Goal: Task Accomplishment & Management: Complete application form

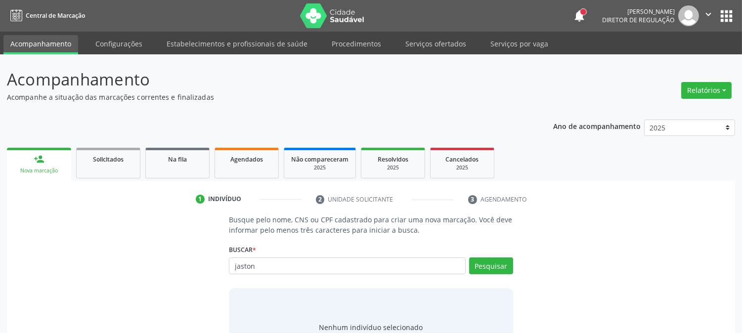
type input "jaston"
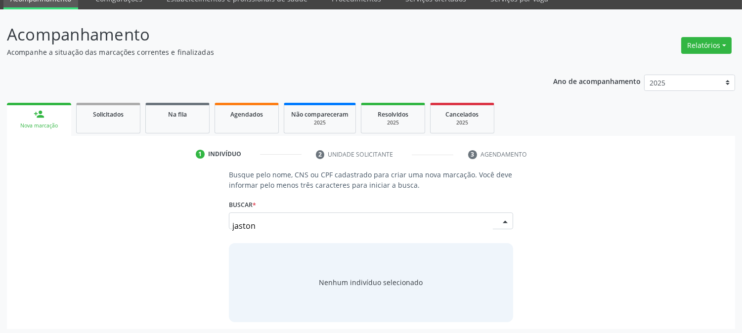
scroll to position [47, 0]
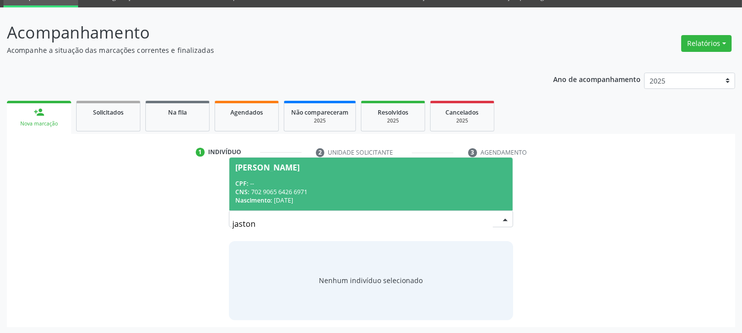
click at [300, 175] on span "[PERSON_NAME] CPF: -- CNS: 702 9065 6426 6971 Nascimento: [DATE]" at bounding box center [371, 184] width 283 height 53
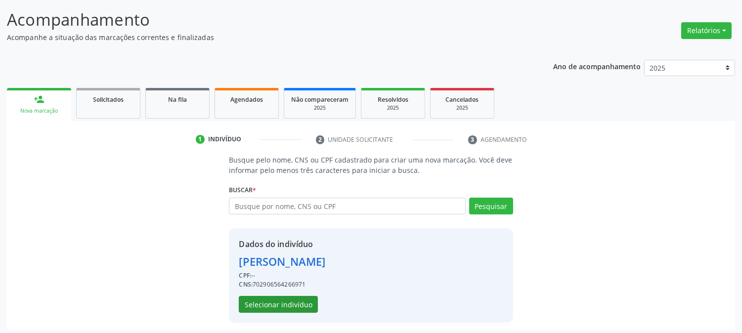
scroll to position [62, 0]
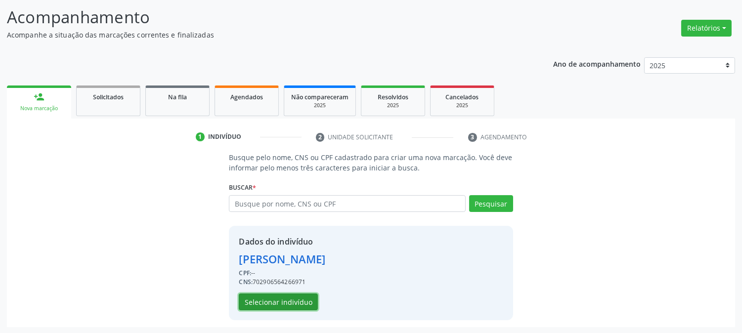
click at [280, 302] on button "Selecionar indivíduo" at bounding box center [278, 302] width 79 height 17
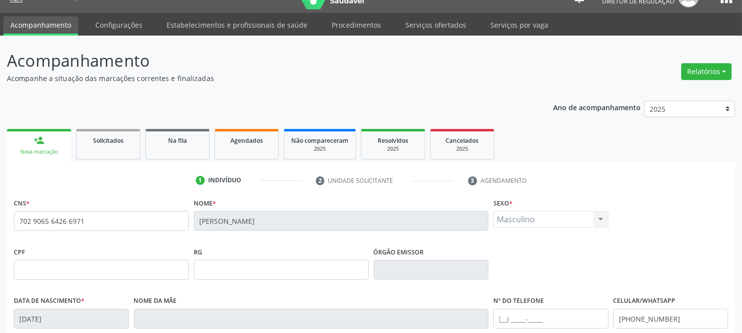
scroll to position [0, 0]
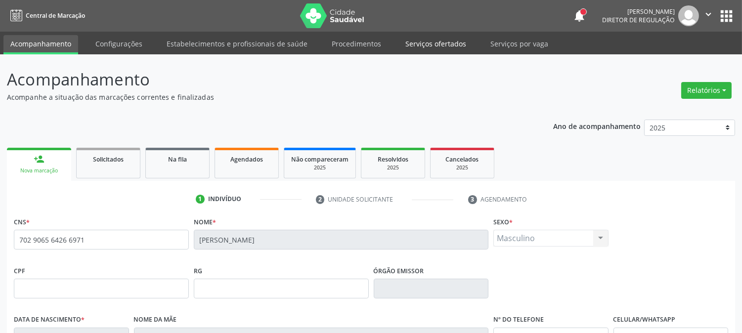
click at [456, 45] on link "Serviços ofertados" at bounding box center [436, 43] width 75 height 17
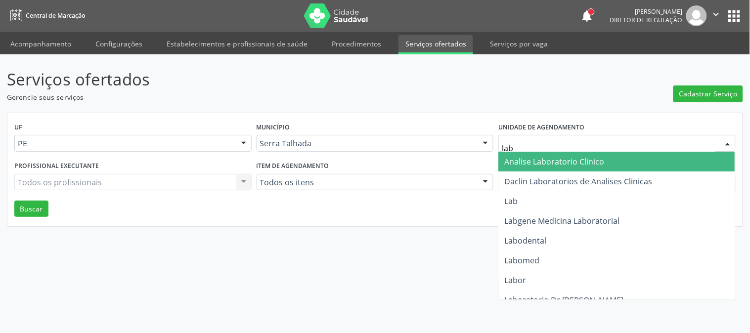
type input "labg"
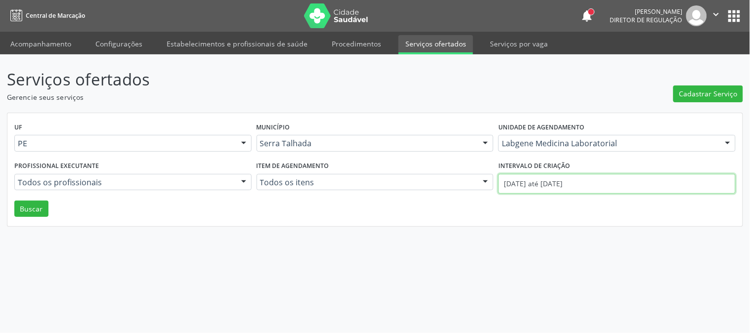
click at [558, 179] on input "[DATE] até [DATE]" at bounding box center [617, 184] width 237 height 20
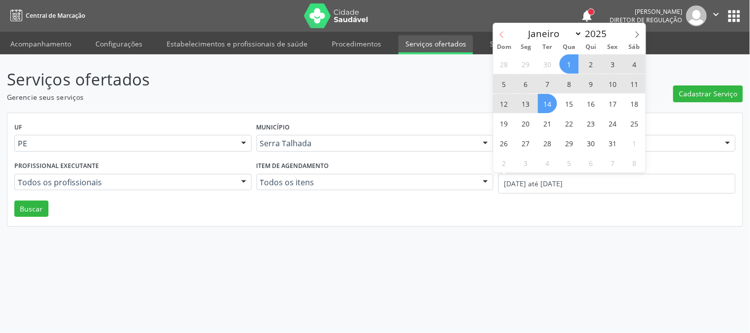
click at [500, 32] on icon at bounding box center [502, 34] width 7 height 7
select select "8"
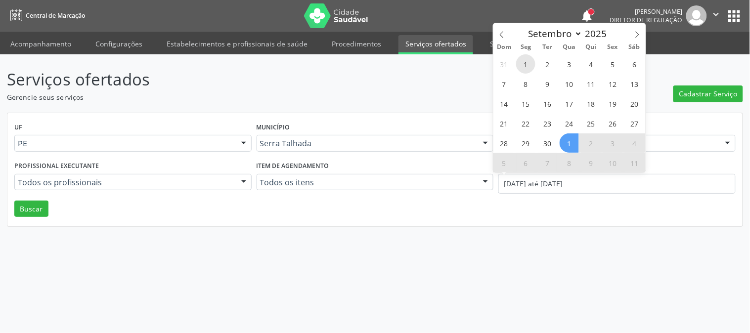
click at [531, 60] on span "1" at bounding box center [525, 63] width 19 height 19
type input "[DATE]"
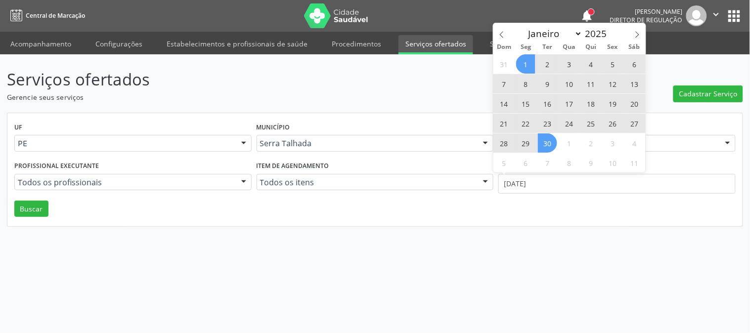
click at [542, 144] on span "30" at bounding box center [547, 143] width 19 height 19
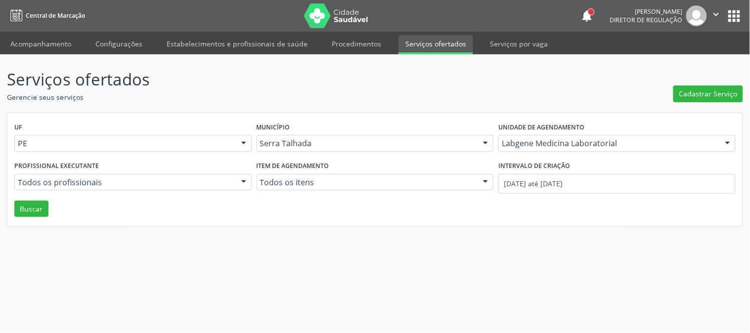
click at [48, 208] on div "UF PE PE Nenhum resultado encontrado para: " " Não há nenhuma opção para ser ex…" at bounding box center [375, 170] width 736 height 114
click at [36, 209] on button "Buscar" at bounding box center [31, 209] width 34 height 17
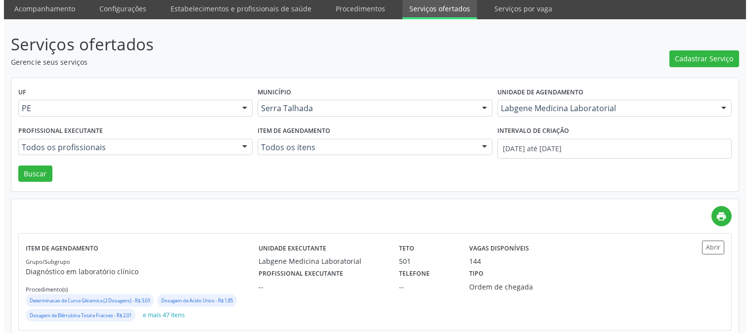
scroll to position [53, 0]
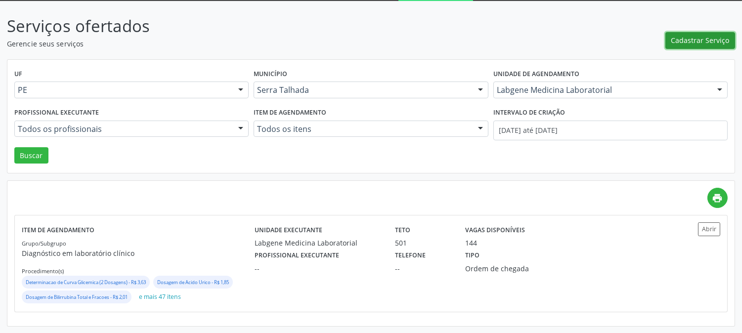
click at [697, 47] on button "Cadastrar Serviço" at bounding box center [701, 40] width 70 height 17
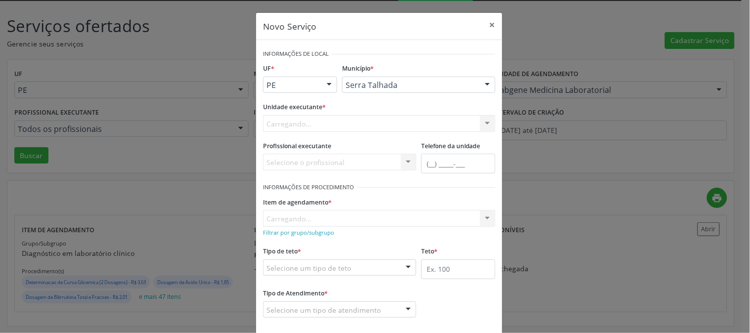
scroll to position [0, 0]
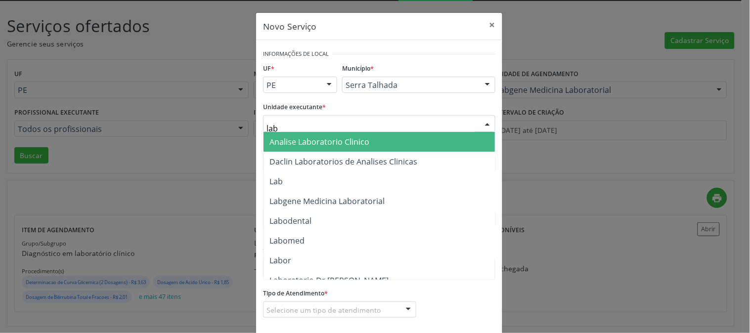
type input "labg"
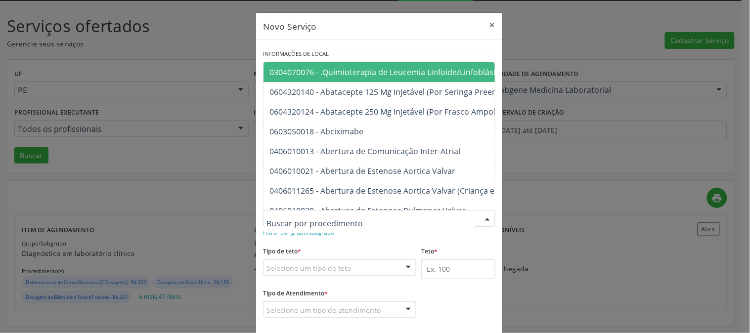
click at [532, 206] on div "Novo Serviço × Informações de Local UF * PE PE Nenhum resultado encontrado para…" at bounding box center [375, 166] width 750 height 333
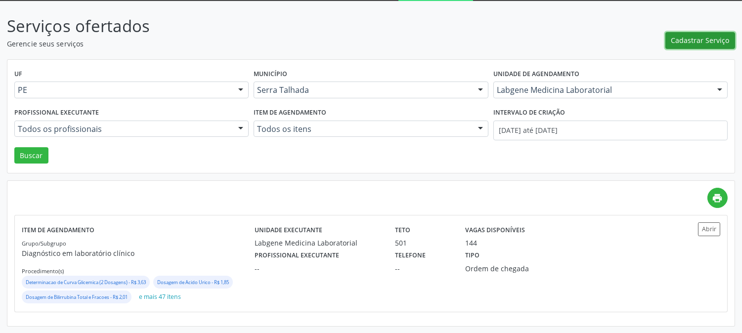
click at [673, 42] on span "Cadastrar Serviço" at bounding box center [701, 40] width 58 height 10
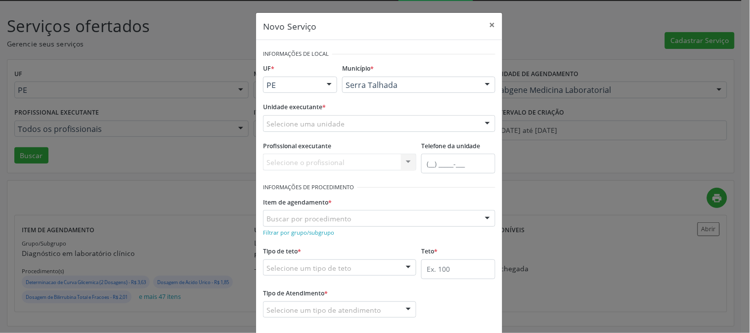
click at [320, 118] on div "Selecione uma unidade" at bounding box center [379, 123] width 232 height 17
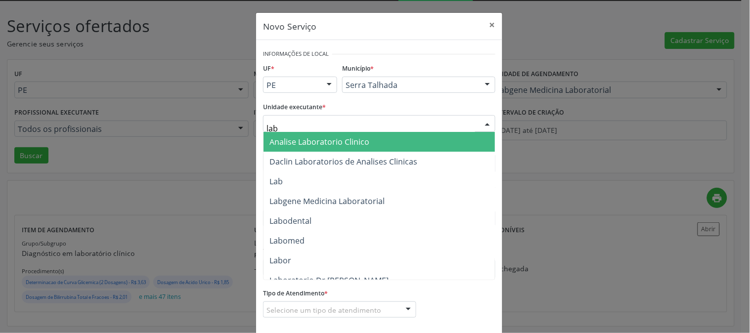
type input "labg"
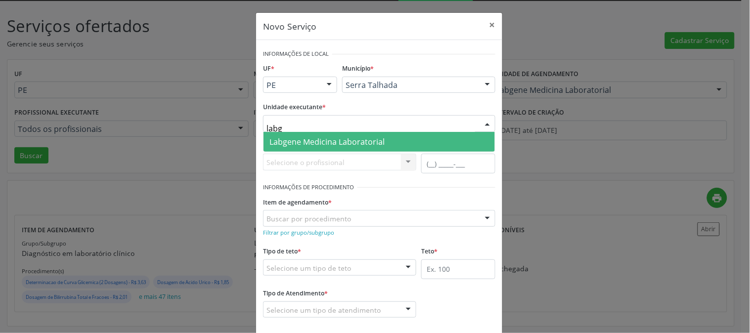
click at [314, 144] on span "Labgene Medicina Laboratorial" at bounding box center [327, 142] width 115 height 11
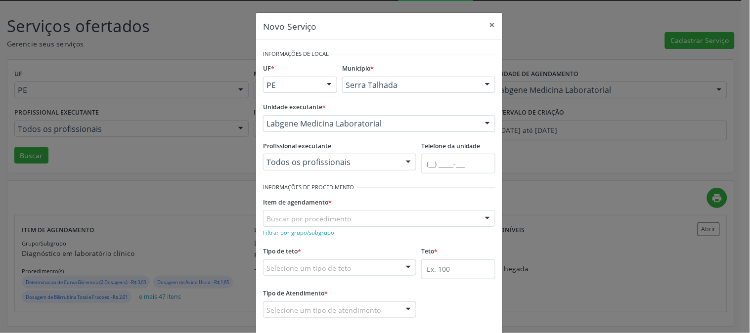
click at [413, 239] on form "Informações de Local UF * PE PE Nenhum resultado encontrado para: " " Não há ne…" at bounding box center [379, 189] width 232 height 285
click at [308, 231] on small "Filtrar por grupo/subgrupo" at bounding box center [298, 232] width 71 height 7
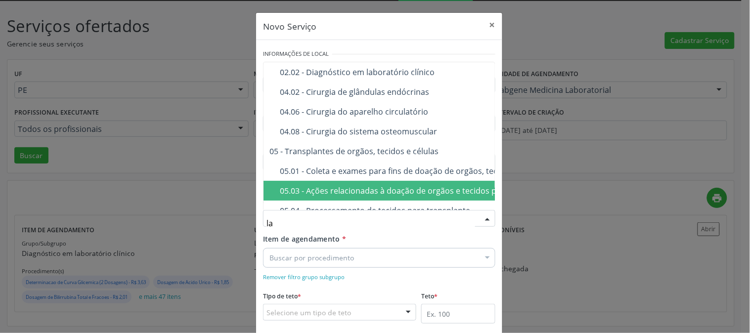
type input "lab"
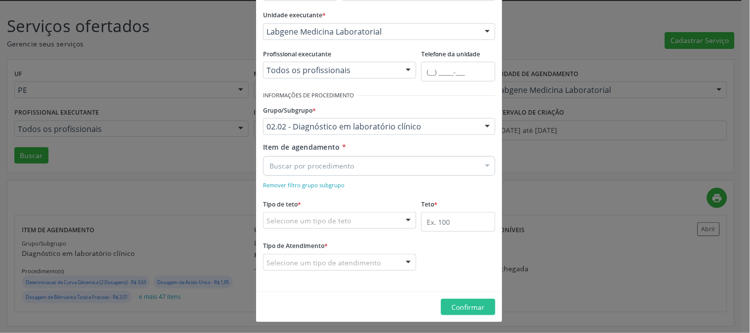
scroll to position [94, 0]
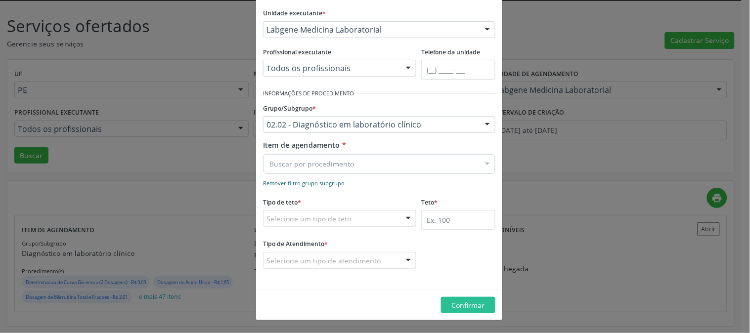
click at [323, 186] on small "Remover filtro grupo subgrupo" at bounding box center [304, 183] width 82 height 7
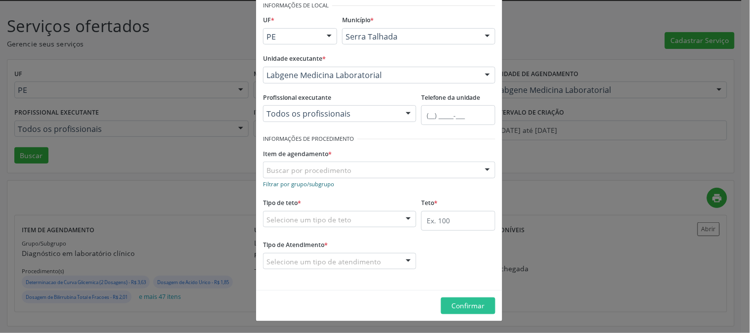
click at [323, 186] on small "Filtrar por grupo/subgrupo" at bounding box center [298, 184] width 71 height 7
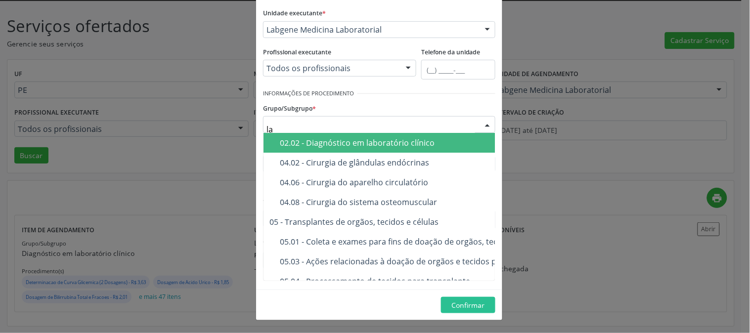
type input "lab"
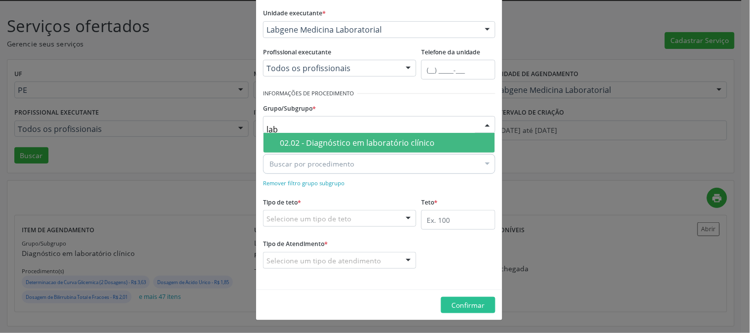
click at [297, 137] on span "02.02 - Diagnóstico em laboratório clínico" at bounding box center [379, 143] width 231 height 20
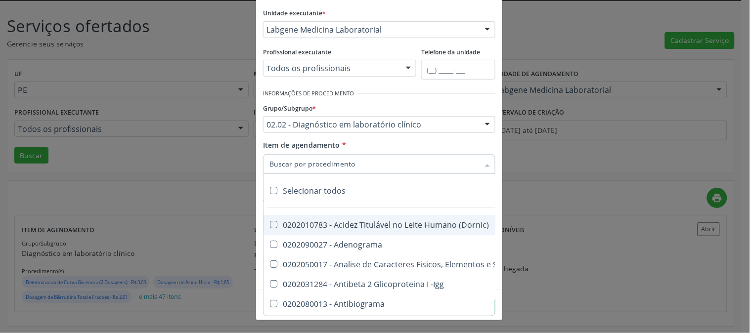
click at [298, 189] on div "Selecionar todos" at bounding box center [648, 191] width 769 height 20
checkbox input "true"
checkbox \(Dornic\) "true"
checkbox Adenograma "true"
checkbox Urina "true"
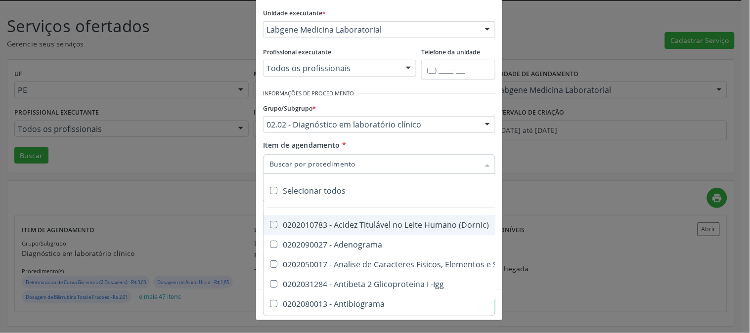
checkbox -Igg "true"
checkbox Antibiograma "true"
checkbox Minima "true"
checkbox Blot "true"
checkbox Mlpa "true"
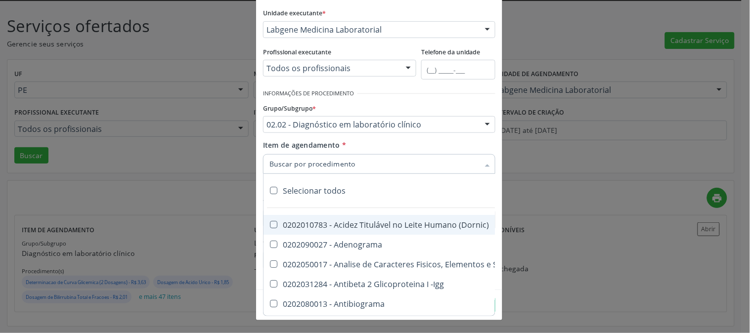
checkbox \(Hanseníase\) "true"
checkbox \(Controle\) "true"
checkbox \(Diagnóstica\) "true"
checkbox \(Gram\) "true"
checkbox Clamidia "true"
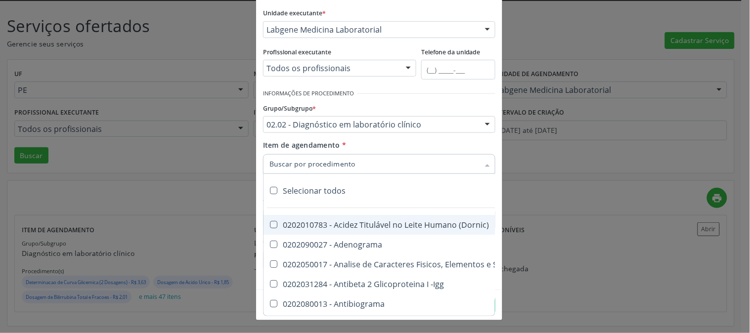
checkbox Herpesvirus "true"
checkbox Hematologica "true"
checkbox Osmolar "true"
checkbox Creatinina "true"
checkbox Fosfato "true"
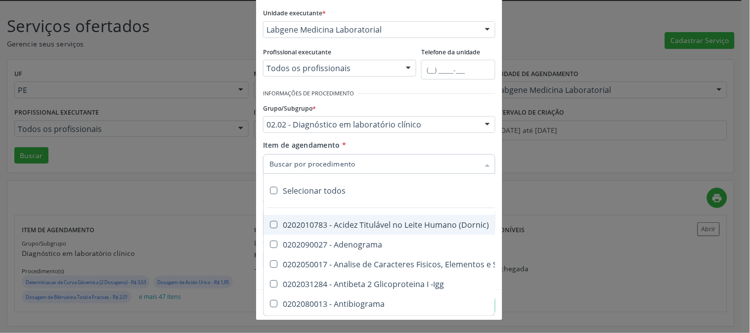
checkbox Ureia "true"
checkbox Liquor "true"
checkbox Líquor "true"
checkbox Addis "true"
checkbox B "true"
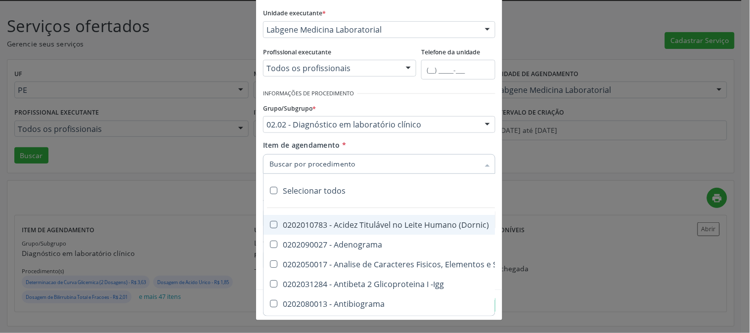
checkbox Cd4\/Cd8 "true"
checkbox Totais "true"
checkbox Plaquetas "true"
checkbox Reticulocitos "true"
checkbox Herpesvirus "true"
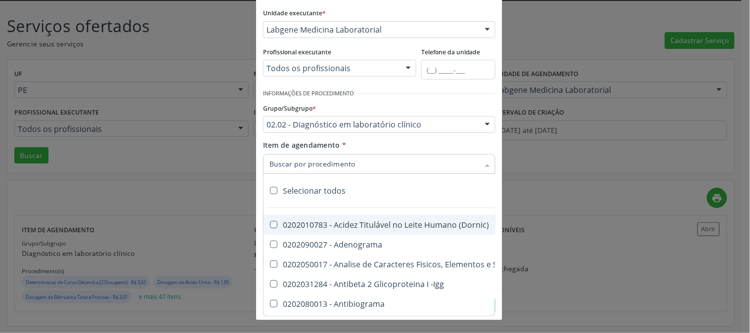
checkbox Anaerobicas "true"
checkbox Fungos "true"
checkbox Micobactérias "true"
checkbox Identificação "true"
checkbox \(Pos-Pasteurização\) "true"
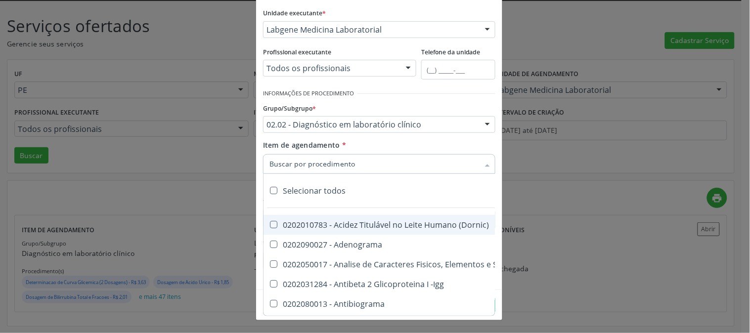
checkbox Biotinidase "true"
checkbox \(Confirmatorio\) "true"
checkbox Congênita "true"
checkbox \(Confirmatorio\) "true"
checkbox Molecular "true"
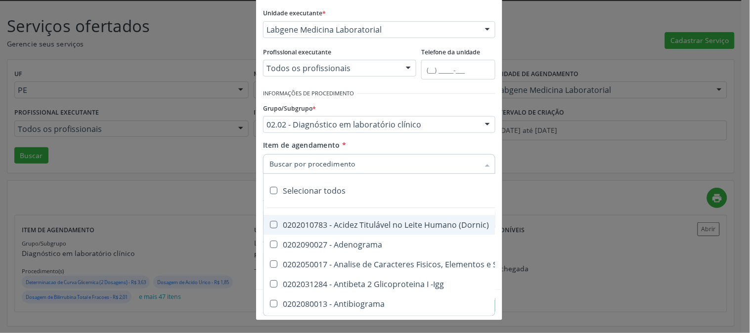
checkbox Parceria\) "true"
checkbox Gestante "true"
checkbox \(Qualitativo\) "true"
checkbox Tardio\) "true"
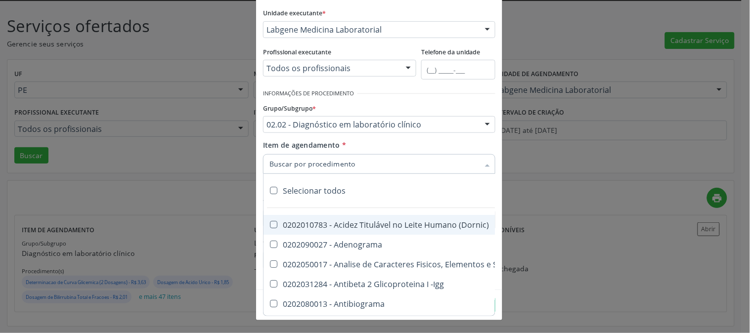
checkbox \(Qualitativo\) "true"
checkbox Abo "true"
checkbox Antiplaquetarios "true"
checkbox Ferro "true"
checkbox Bandas\) "true"
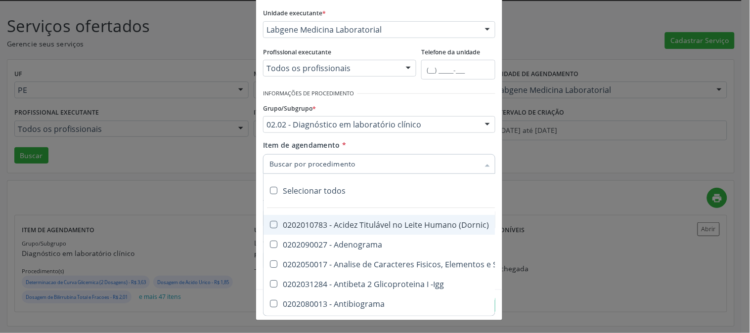
checkbox Bandas\) "true"
checkbox Aminoacidos "true"
checkbox Dosagens\) "true"
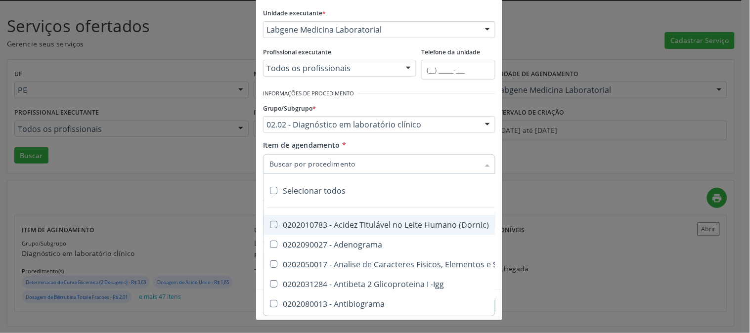
checkbox Osmolalidade "true"
checkbox Reativa "true"
checkbox \(Ch50\) "true"
checkbox Ordenhado "true"
checkbox Dosagens\) "true"
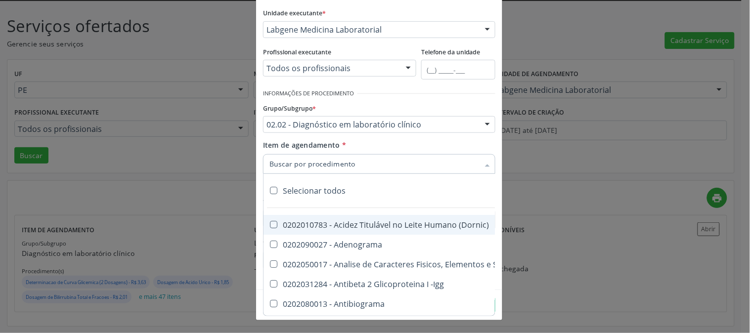
checkbox Dosagens\) "true"
checkbox Globular "true"
checkbox \(Cada\) "true"
checkbox Reumatoide "true"
checkbox Amniótico "true"
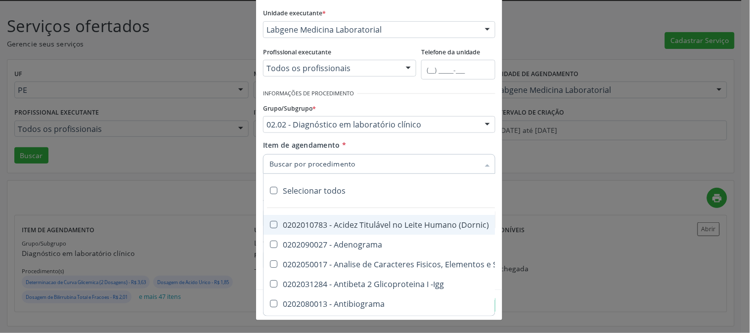
checkbox Osmolaridade "true"
checkbox T3 "true"
checkbox Sulfo-Hemoglobina "true"
checkbox Reverso "true"
checkbox Coagulação "true"
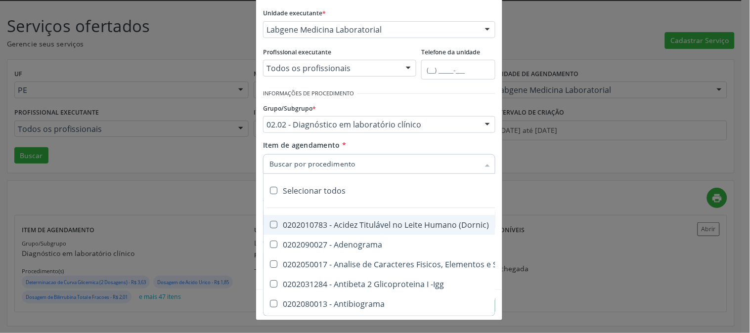
checkbox Euglobulina "true"
checkbox -Duke "true"
checkbox Ivy "true"
checkbox Hemácias "true"
checkbox Trombina "true"
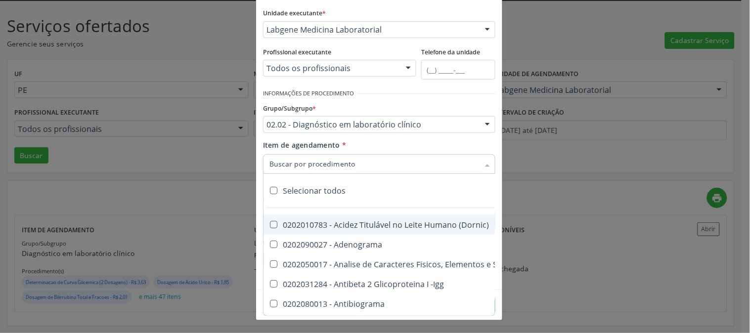
checkbox Ativada\) "true"
checkbox \(Tap\) "true"
checkbox \(Vhs\) "true"
checkbox Livre "true"
checkbox Molecular "true"
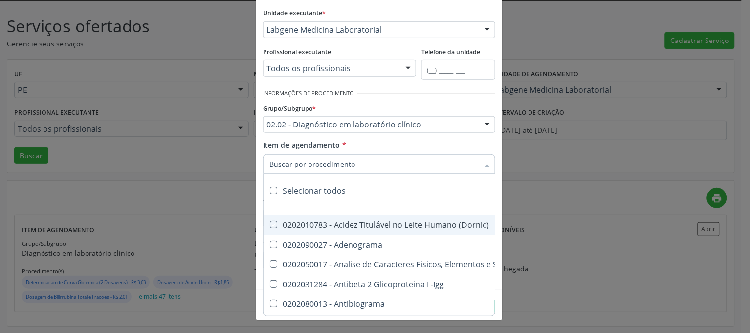
checkbox Noturna "true"
checkbox Organicos "true"
checkbox Soro "true"
checkbox Aminoácidos "true"
checkbox Acilcarnitinas "true"
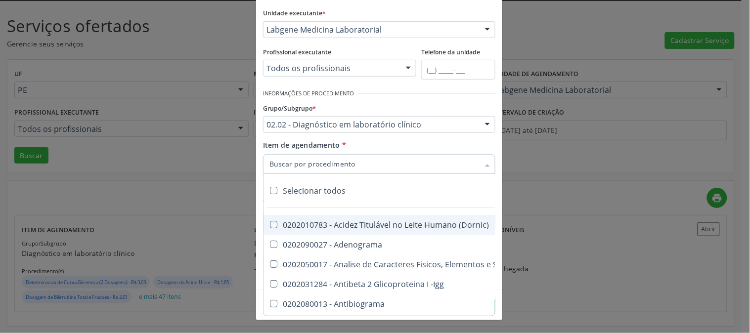
checkbox Orgânicos "true"
checkbox Pezinho\) "true"
checkbox Complemento "true"
checkbox Pezinho\) "true"
checkbox 17-Alfa-Hidroxiprogesterona "true"
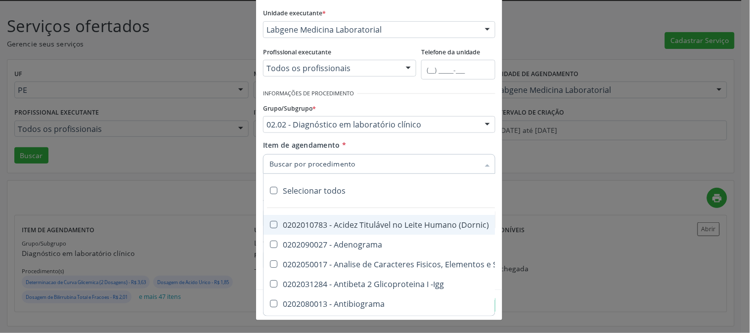
checkbox Totais "true"
checkbox 17-Hidroxicorticosteroides "true"
checkbox D "true"
checkbox 5-Nucleotidase "true"
checkbox Acetona "true"
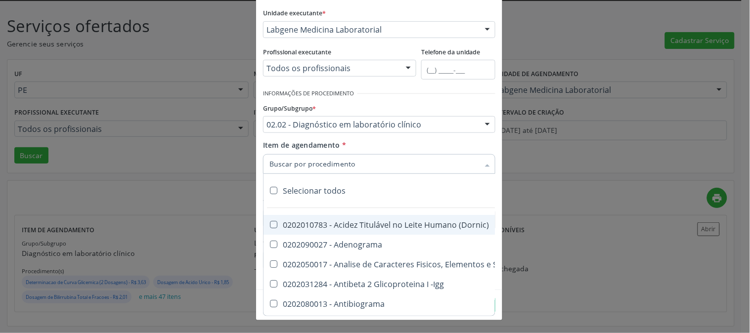
checkbox \(Serotonina\) "true"
checkbox Ascorbico "true"
checkbox Delta-Aminolevulinico "true"
checkbox Hipurico "true"
checkbox Mandelico "true"
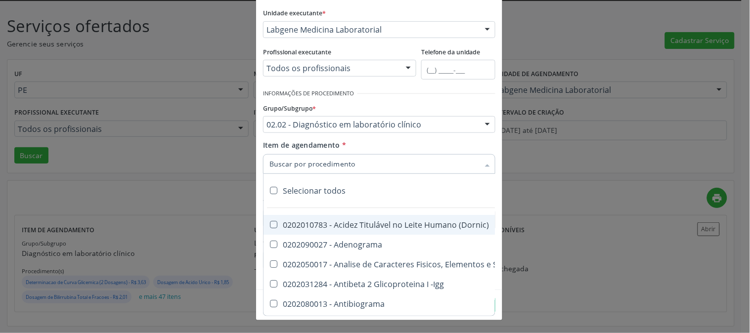
checkbox Metil-Hipurico "true"
checkbox Urico "true"
checkbox Valproico "true"
checkbox Vanilmandelico "true"
checkbox \(Ada\) "true"
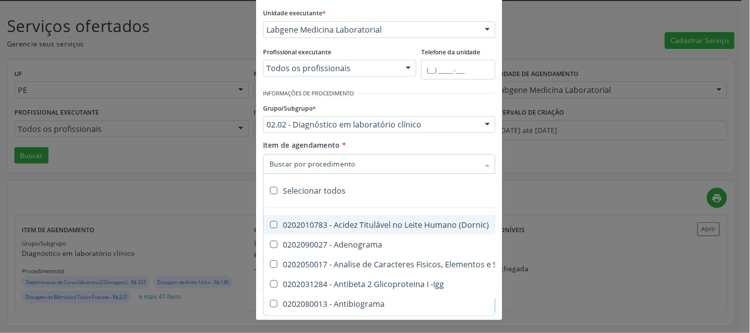
checkbox \(Acth\) "true"
checkbox Ala-Desidratase "true"
checkbox Etilico "true"
checkbox Aldolase "true"
checkbox Aldosterona "true"
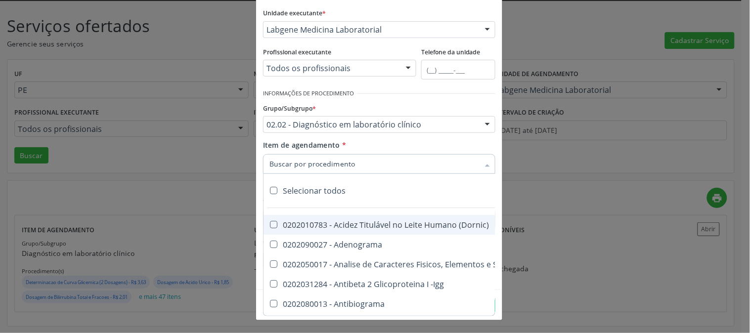
checkbox Alfa-1-Antitripsina "true"
checkbox Acida "true"
checkbox Alfa-2-Macroglobulina "true"
checkbox Alfa-Fetoproteina "true"
checkbox Aluminio "true"
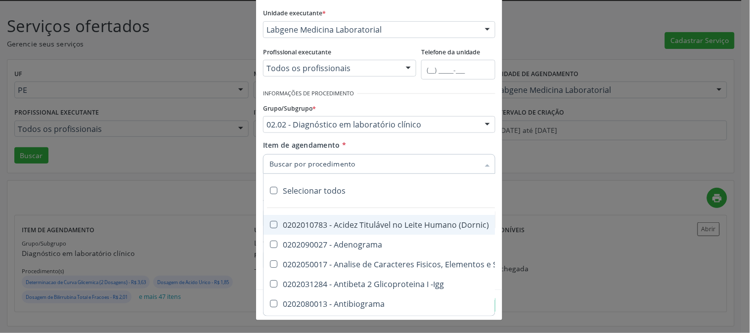
checkbox Amilase "true"
checkbox Aminoglicosideos "true"
checkbox Amonia "true"
checkbox Ciclico "true"
checkbox Androstenediona "true"
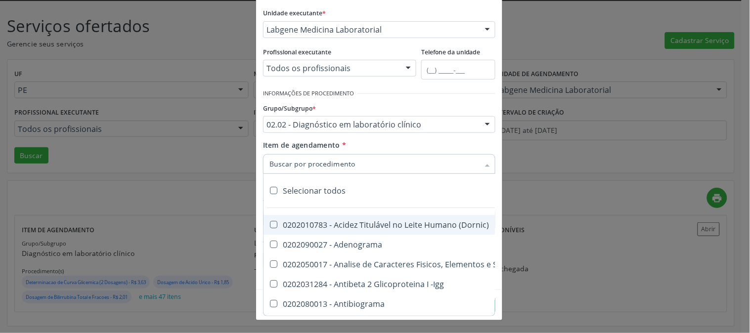
checkbox Anfetaminas "true"
checkbox Igm "true"
checkbox Circulante "true"
checkbox Anti-Achr "true"
checkbox Igg "true"
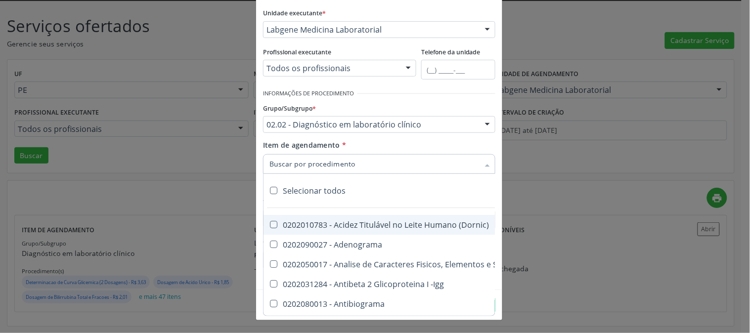
checkbox Iga "true"
checkbox Triciclicos "true"
checkbox \(Psa\) "true"
checkbox III "true"
checkbox Barbituratos "true"
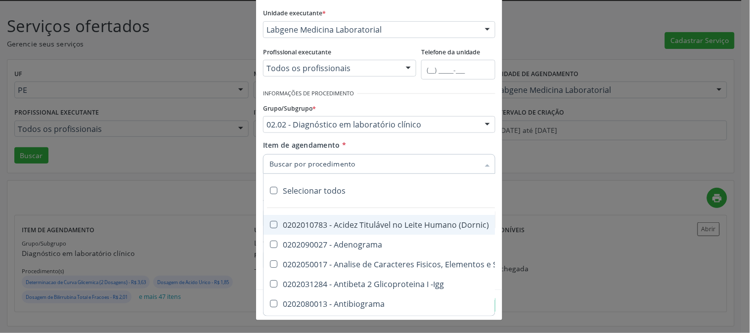
checkbox Benzodiazepinicos "true"
checkbox Beta-2-Microglobulina "true"
checkbox Fracoes "true"
checkbox Cadmio "true"
checkbox Calcio "true"
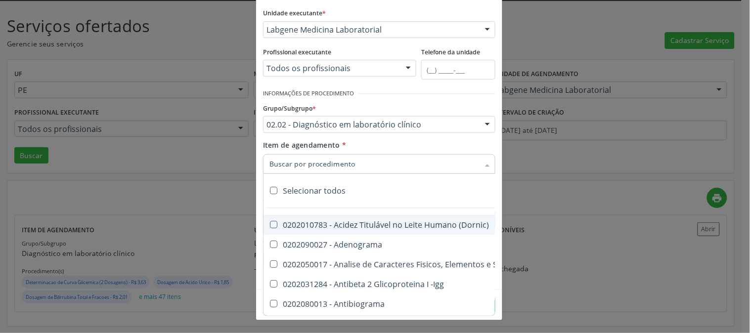
checkbox Ionizavel "true"
checkbox Calcitonina "true"
checkbox Carbamazepina "true"
checkbox Carboxi-Hemoglobina "true"
checkbox Caroteno "true"
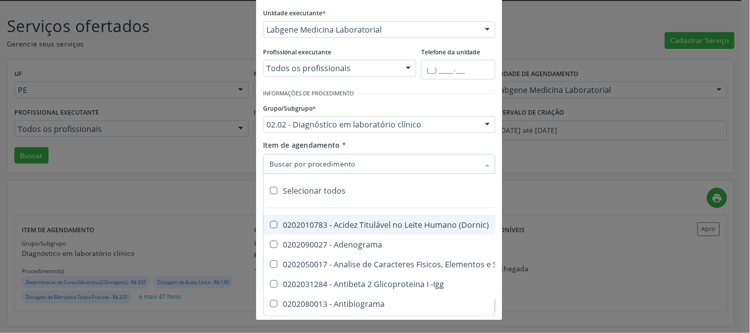
checkbox Catecolaminas "true"
checkbox Ceruloplasmina "true"
checkbox Chumbo "true"
checkbox Ciclosporina "true"
checkbox Citrato "true"
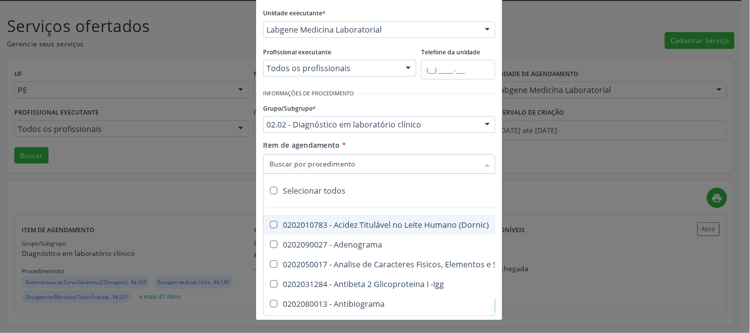
checkbox Cloreto "true"
checkbox Suor "true"
checkbox Cobre "true"
checkbox Hdl "true"
checkbox Ldl "true"
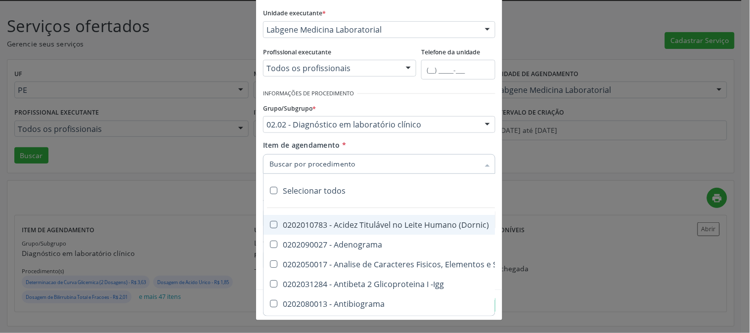
checkbox Total "true"
checkbox Colinesterase "true"
checkbox C3 "true"
checkbox C4 "true"
checkbox Cortisol "true"
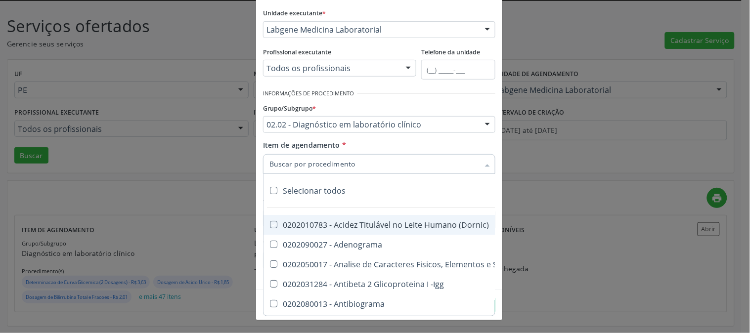
checkbox Creatinina "true"
checkbox Amniótico "true"
checkbox \(Cpk\) "true"
checkbox Mb "true"
checkbox Crioaglutinina "true"
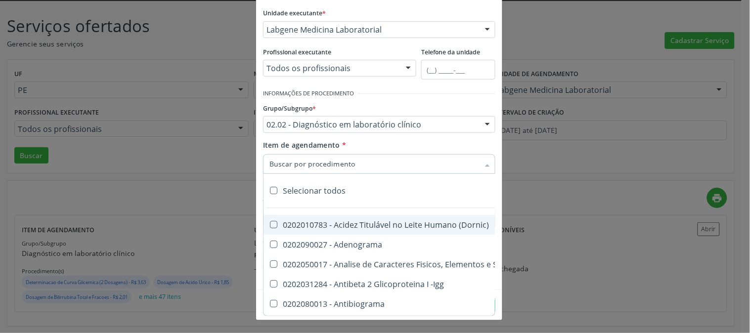
checkbox \(Dhea\) "true"
checkbox Alfa-Hidroxibutirica "true"
checkbox Glutamica "true"
checkbox Latica "true"
checkbox Fracionadas\) "true"
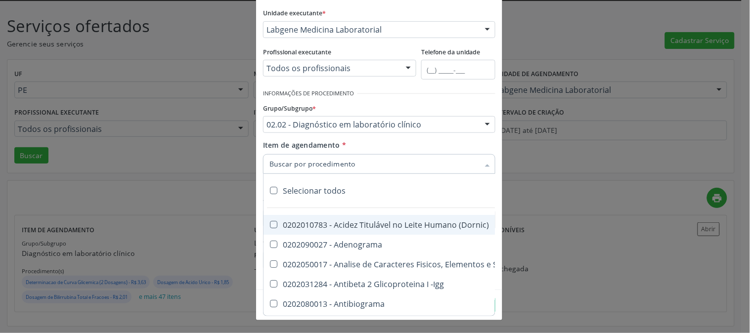
checkbox Digitoxina\) "true"
checkbox \(Dht\) "true"
checkbox Fecal "true"
checkbox Estradiol "true"
checkbox Estriol "true"
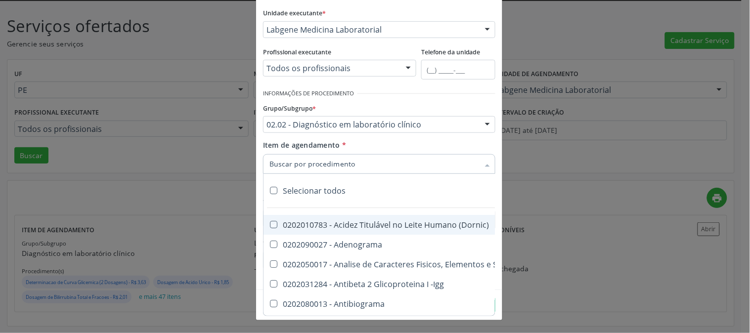
checkbox Estrona "true"
checkbox Etossuximida "true"
checkbox II "true"
checkbox Ix "true"
checkbox V "true"
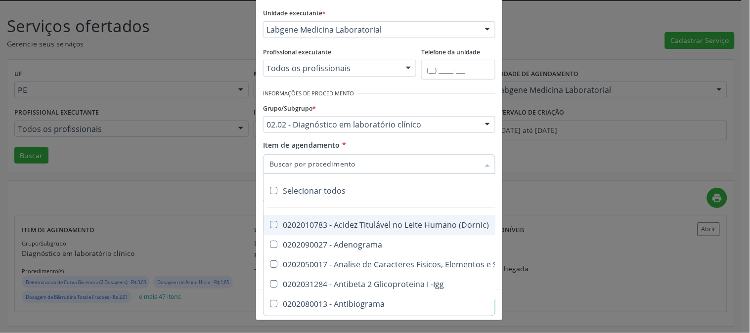
checkbox Vii "true"
checkbox Viii "true"
checkbox \(Inibidor\) "true"
checkbox \(Antigeno\) "true"
checkbox X "true"
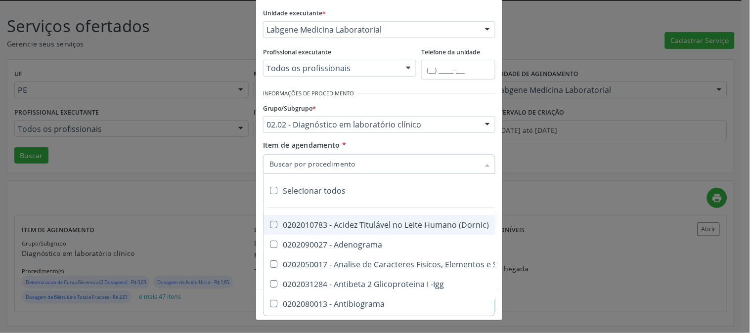
checkbox Xi "true"
checkbox Xii "true"
checkbox Xiii "true"
checkbox Tardio\) "true"
checkbox Pezinho\) "true"
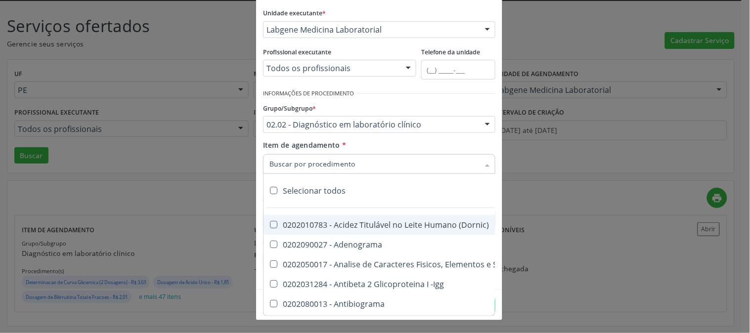
checkbox T4 "true"
checkbox Fenitoina "true"
checkbox Fenol "true"
checkbox Ferritina "true"
checkbox Serico "true"
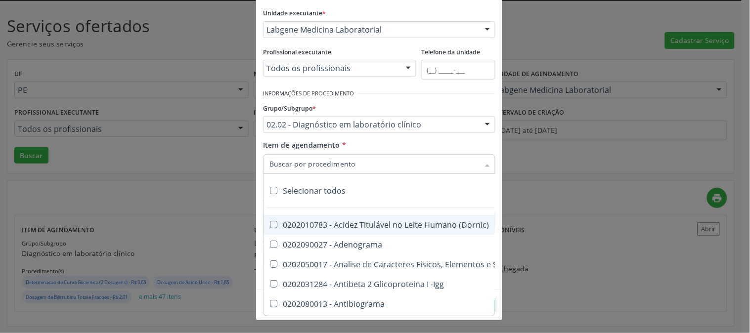
checkbox Fibrinogenio "true"
checkbox Folato "true"
click at [309, 190] on div "Desfazer seleção" at bounding box center [648, 191] width 769 height 20
click at [309, 190] on div "Selecionar todos" at bounding box center [648, 191] width 769 height 20
click at [417, 145] on div "Item de agendamento * Desfazer seleção 0202010783 - Acidez Titulável no Leite H…" at bounding box center [379, 155] width 232 height 31
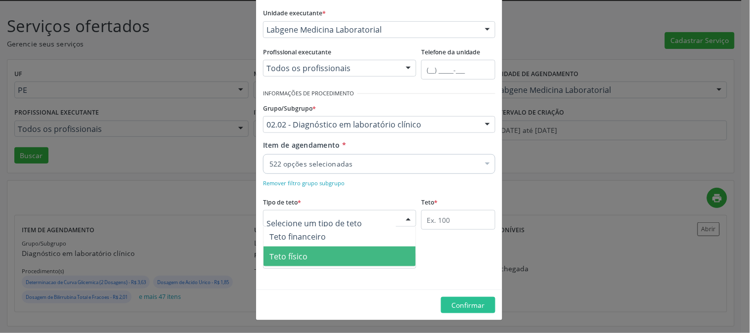
click at [327, 255] on span "Teto físico" at bounding box center [340, 257] width 152 height 20
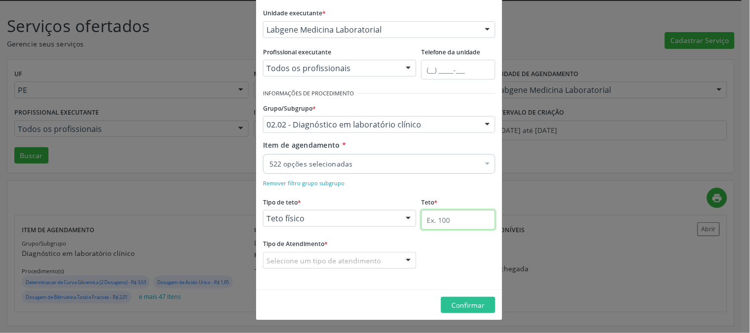
click at [422, 217] on input "text" at bounding box center [458, 220] width 74 height 20
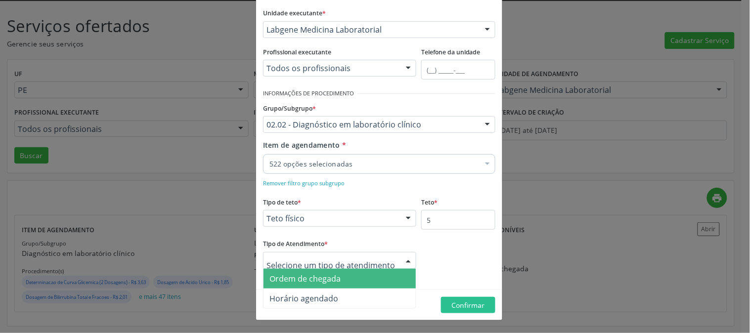
click at [337, 275] on span "Ordem de chegada" at bounding box center [340, 279] width 152 height 20
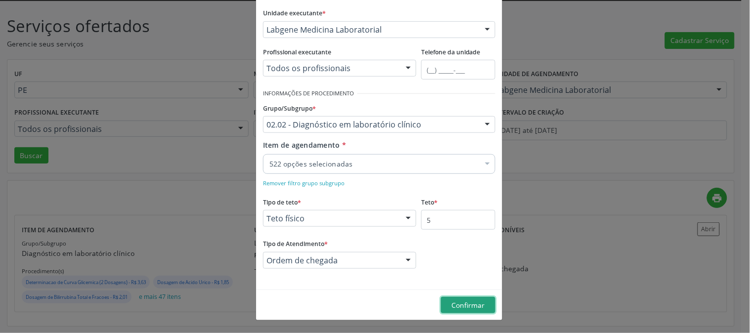
click at [451, 299] on button "Confirmar" at bounding box center [468, 305] width 54 height 17
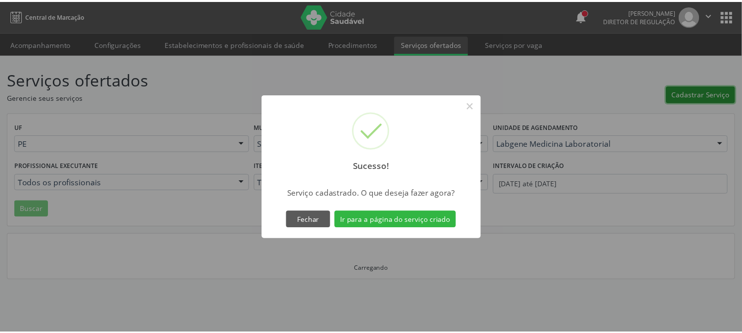
scroll to position [0, 0]
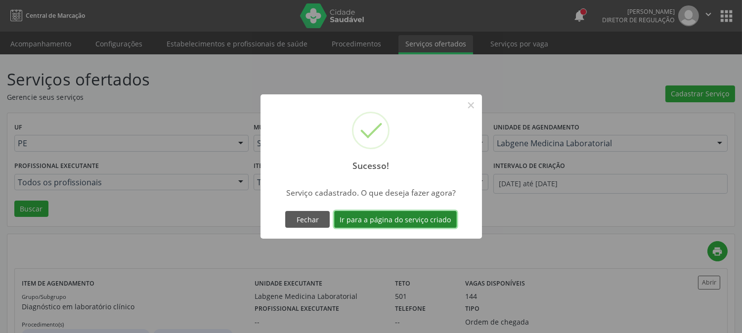
click at [398, 216] on button "Ir para a página do serviço criado" at bounding box center [395, 219] width 123 height 17
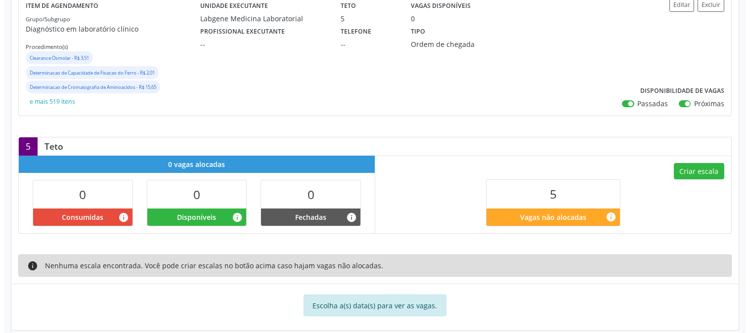
scroll to position [141, 0]
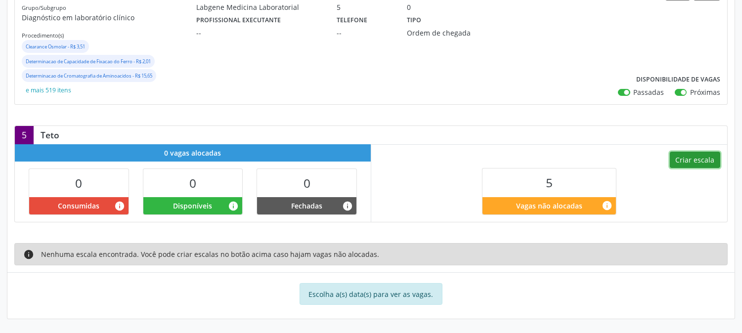
click at [680, 164] on button "Criar escala" at bounding box center [695, 160] width 50 height 17
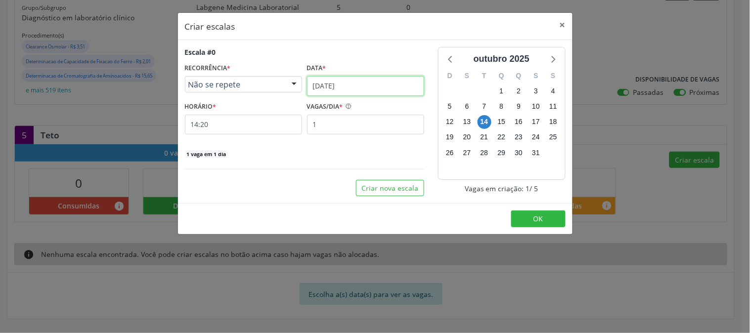
click at [334, 88] on input "[DATE]" at bounding box center [365, 86] width 117 height 20
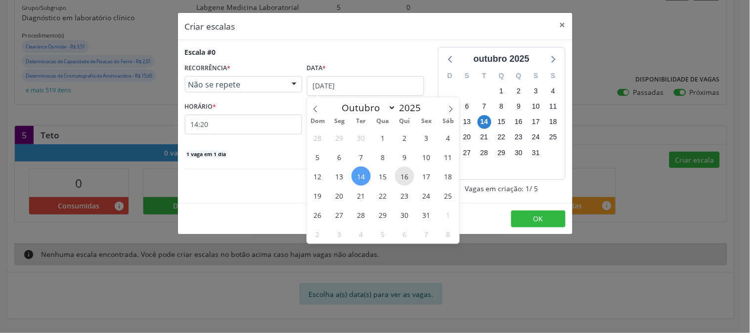
click at [407, 178] on span "16" at bounding box center [404, 176] width 19 height 19
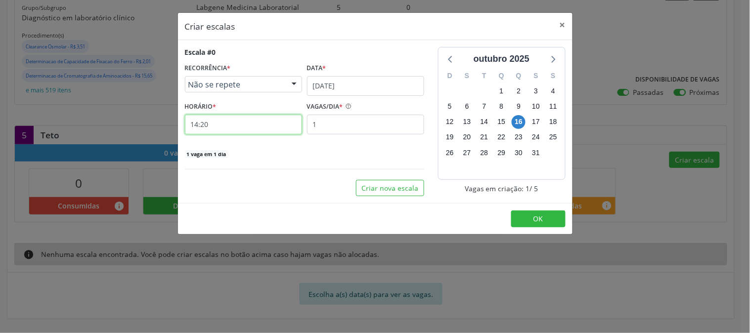
click at [256, 125] on input "14:20" at bounding box center [243, 125] width 117 height 20
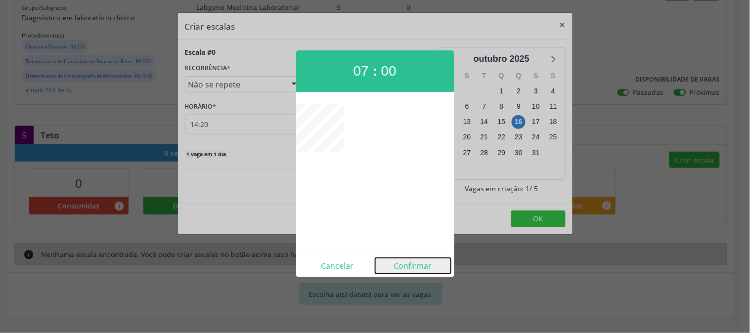
click at [423, 263] on button "Confirmar" at bounding box center [413, 266] width 76 height 16
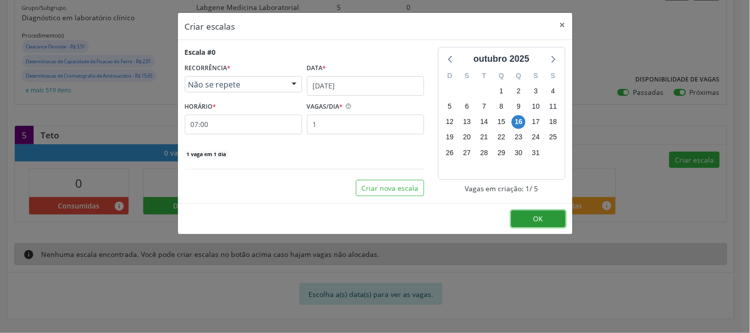
click at [527, 213] on button "OK" at bounding box center [538, 219] width 54 height 17
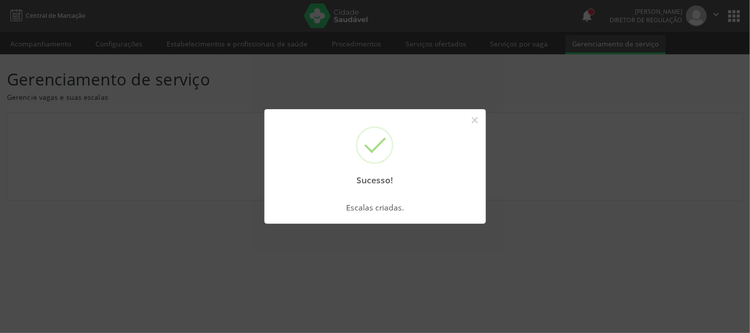
scroll to position [0, 0]
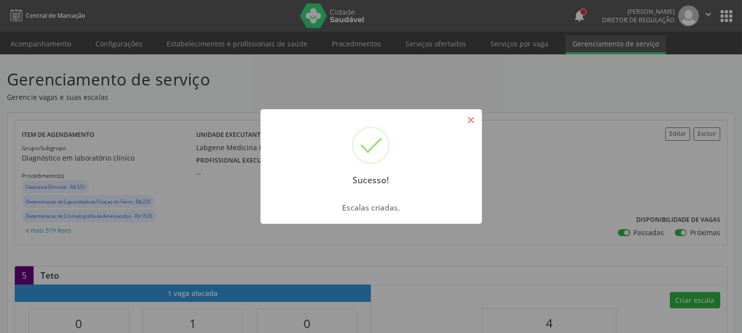
click at [466, 119] on button "×" at bounding box center [471, 120] width 17 height 17
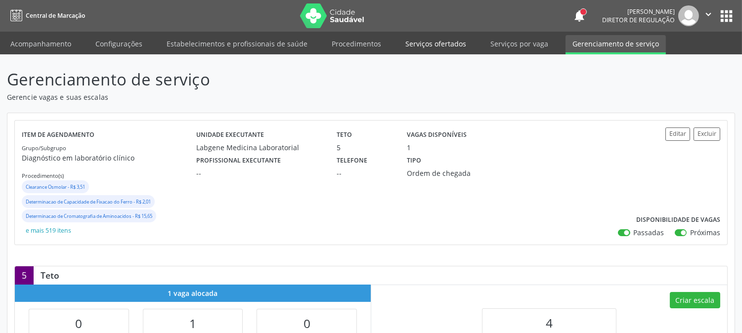
click at [418, 44] on link "Serviços ofertados" at bounding box center [436, 43] width 75 height 17
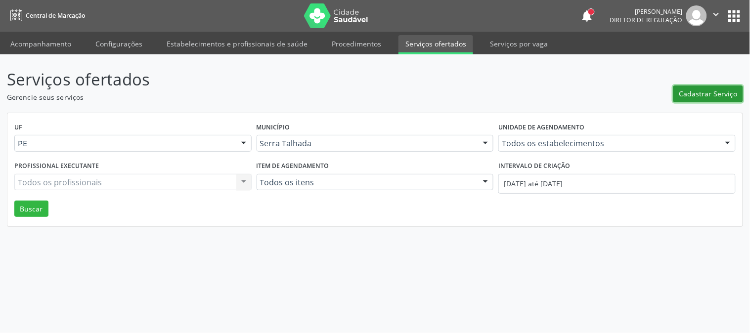
click at [712, 96] on span "Cadastrar Serviço" at bounding box center [709, 94] width 58 height 10
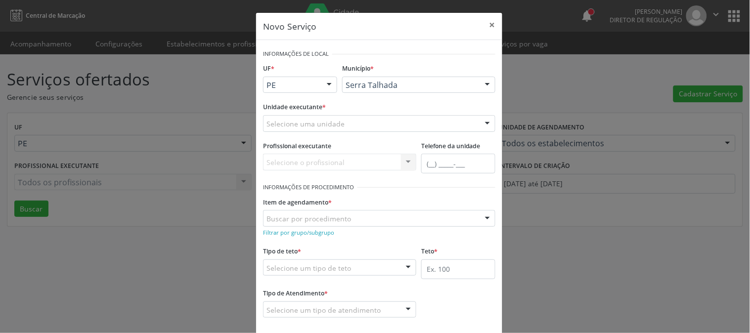
click at [357, 128] on div "Selecione uma unidade" at bounding box center [379, 123] width 232 height 17
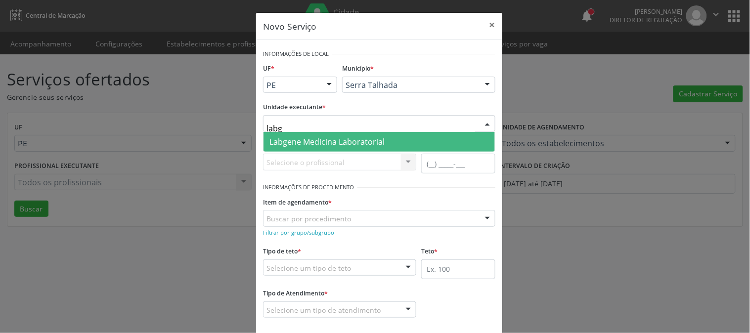
click at [293, 140] on span "Labgene Medicina Laboratorial" at bounding box center [327, 142] width 115 height 11
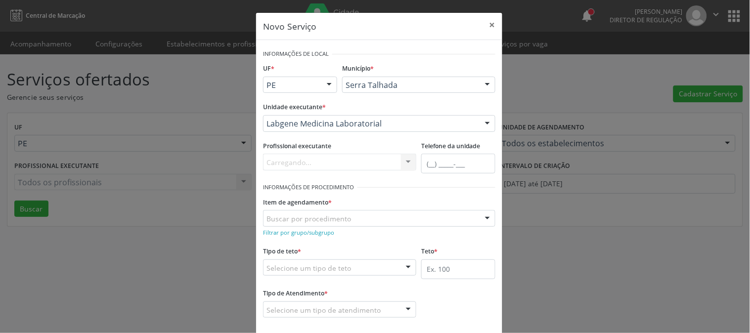
click at [298, 237] on div "Filtrar por grupo/subgrupo" at bounding box center [379, 232] width 232 height 10
click at [298, 235] on small "Filtrar por grupo/subgrupo" at bounding box center [298, 232] width 71 height 7
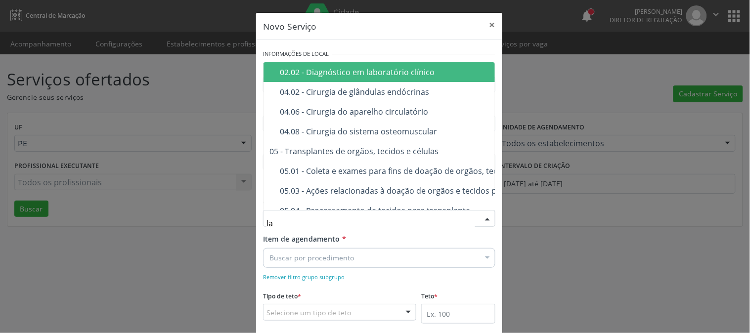
drag, startPoint x: 394, startPoint y: 75, endPoint x: 383, endPoint y: 114, distance: 40.9
click at [394, 75] on div "02.02 - Diagnóstico em laboratório clínico" at bounding box center [445, 72] width 331 height 8
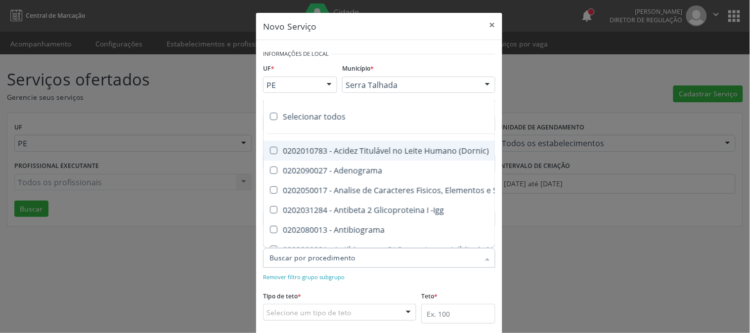
click at [289, 121] on div "Selecionar todos" at bounding box center [648, 117] width 769 height 20
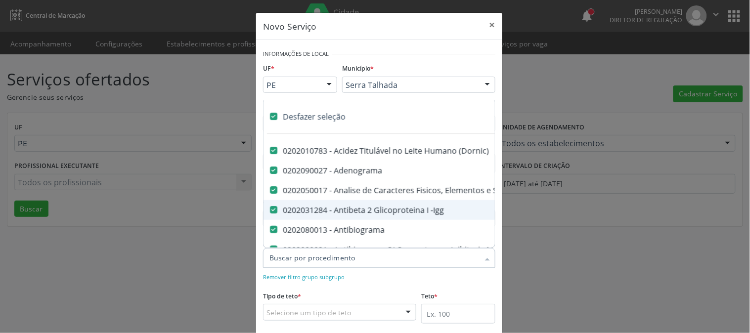
click at [453, 291] on div "Teto *" at bounding box center [458, 306] width 74 height 35
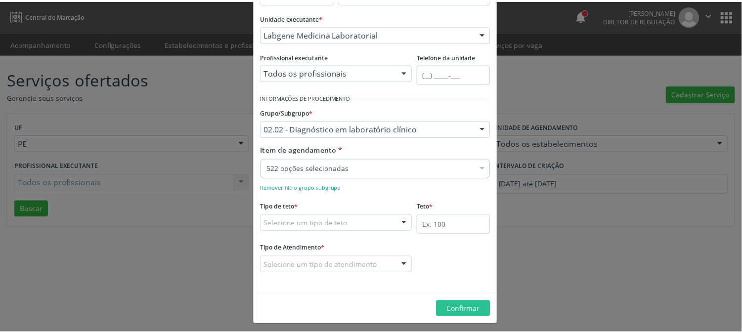
scroll to position [94, 0]
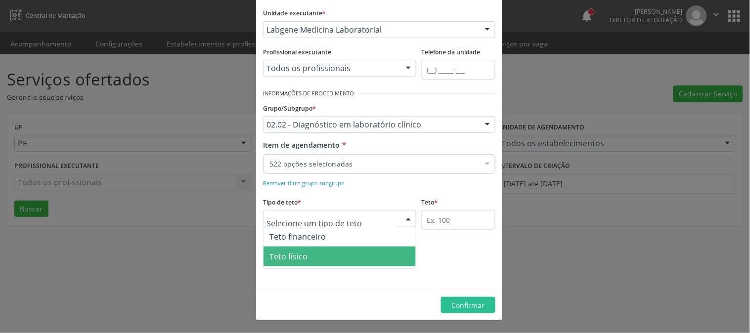
click at [322, 254] on span "Teto físico" at bounding box center [340, 257] width 152 height 20
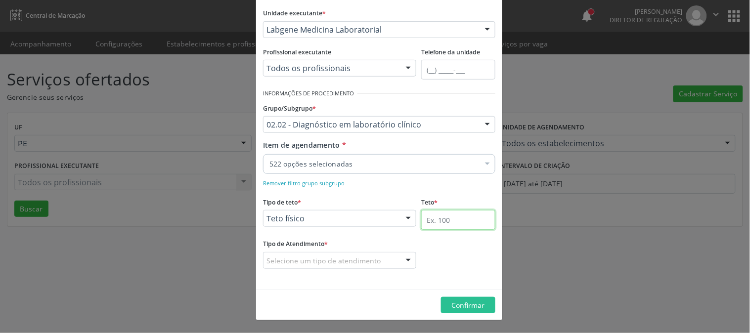
click at [435, 221] on input "text" at bounding box center [458, 220] width 74 height 20
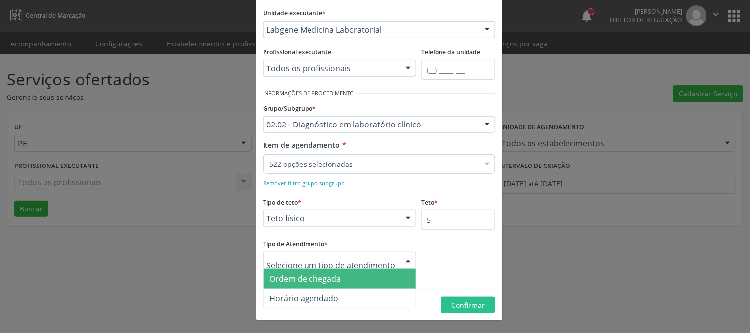
click at [317, 279] on span "Ordem de chegada" at bounding box center [305, 279] width 71 height 11
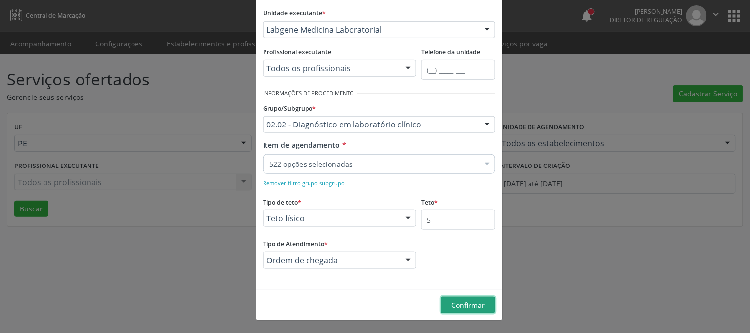
click at [462, 310] on button "Confirmar" at bounding box center [468, 305] width 54 height 17
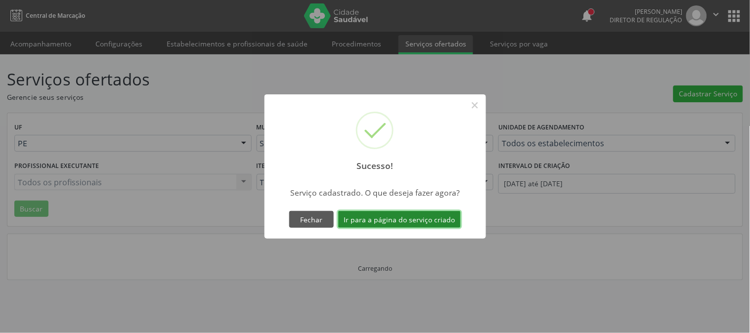
click at [422, 216] on button "Ir para a página do serviço criado" at bounding box center [399, 219] width 123 height 17
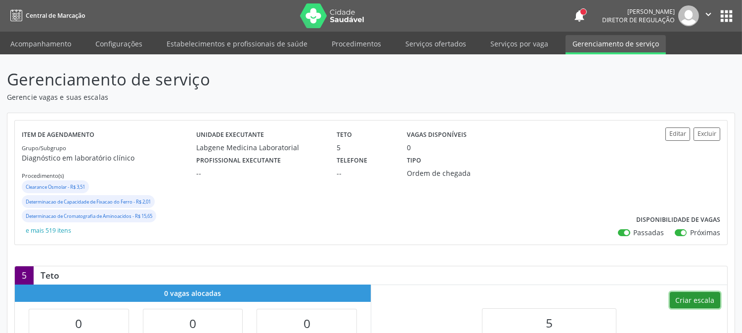
click at [695, 300] on button "Criar escala" at bounding box center [695, 300] width 50 height 17
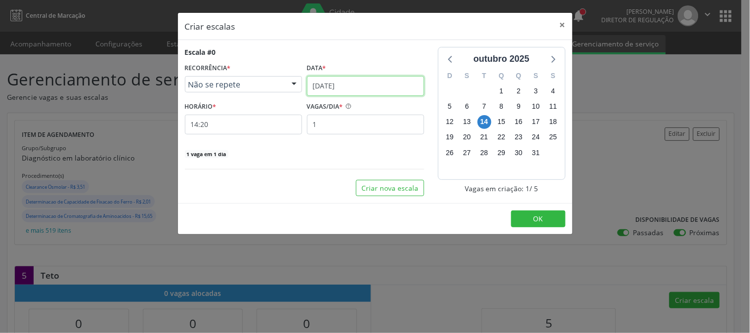
click at [334, 85] on input "[DATE]" at bounding box center [365, 86] width 117 height 20
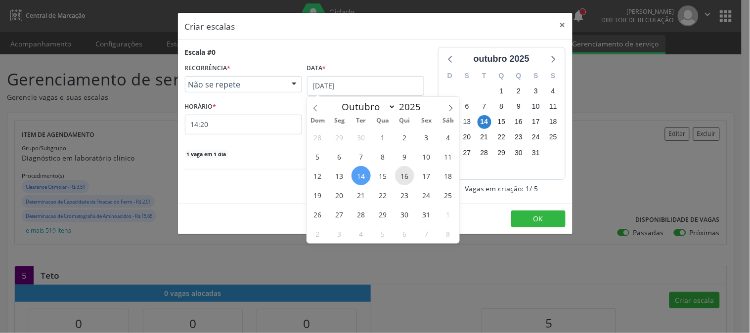
click at [408, 175] on span "16" at bounding box center [404, 175] width 19 height 19
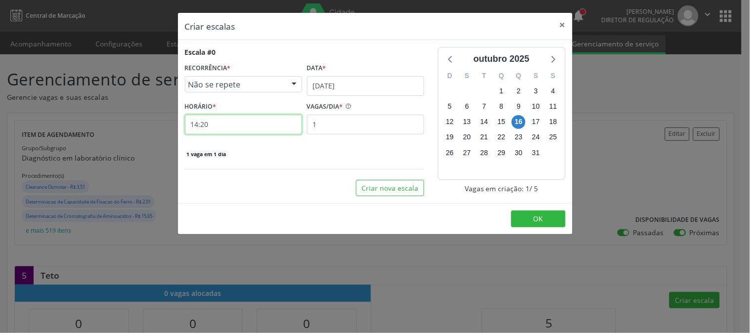
click at [252, 127] on input "14:20" at bounding box center [243, 125] width 117 height 20
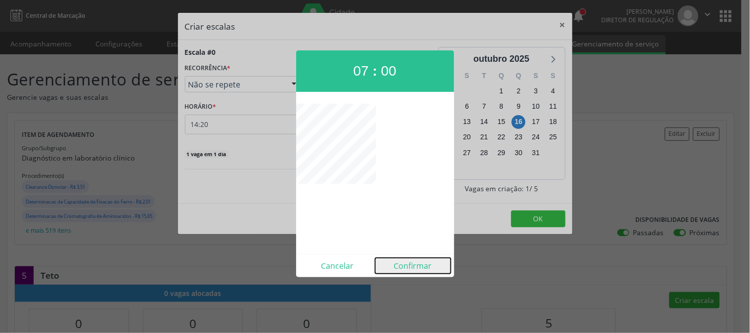
click at [408, 264] on button "Confirmar" at bounding box center [413, 266] width 76 height 16
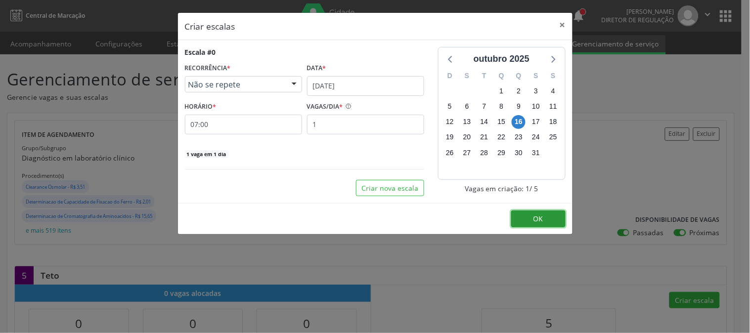
click at [544, 225] on button "OK" at bounding box center [538, 219] width 54 height 17
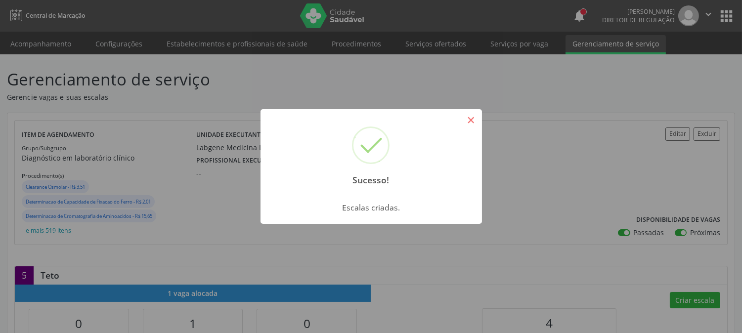
click at [475, 124] on button "×" at bounding box center [471, 120] width 17 height 17
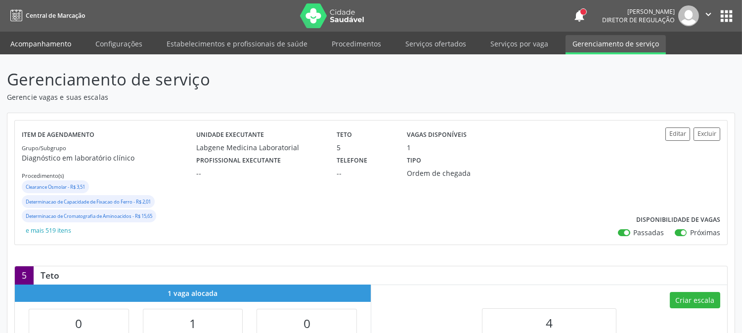
click at [44, 38] on link "Acompanhamento" at bounding box center [40, 43] width 75 height 17
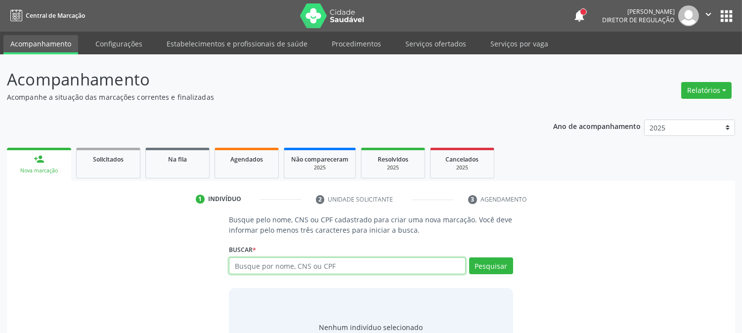
click at [264, 264] on input "text" at bounding box center [347, 266] width 236 height 17
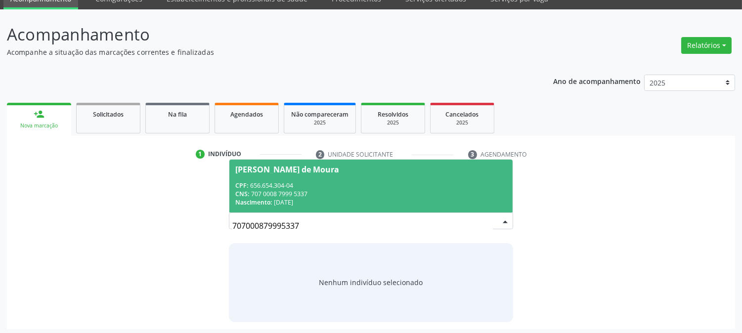
scroll to position [47, 0]
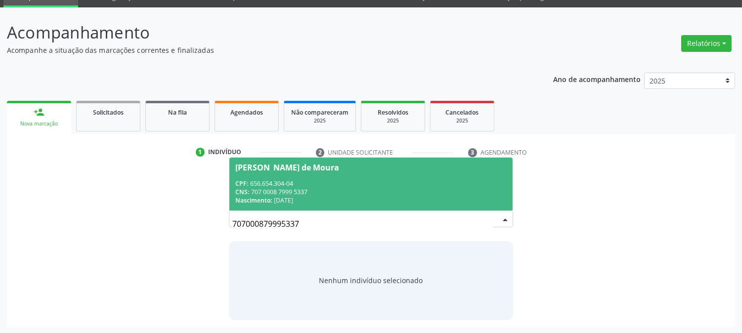
click at [270, 226] on input "707000879995337" at bounding box center [362, 224] width 260 height 20
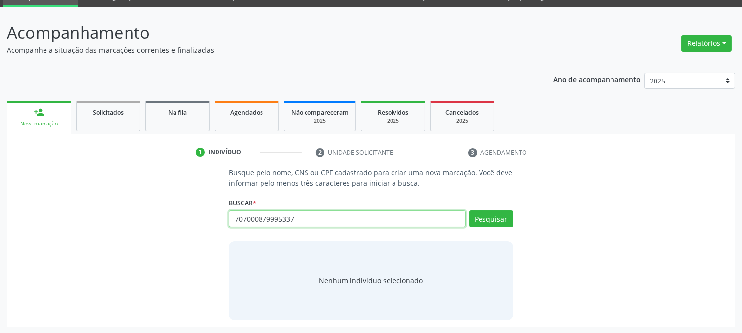
click at [283, 218] on input "707000879995337" at bounding box center [347, 219] width 236 height 17
click at [284, 218] on input "707000879995337" at bounding box center [347, 219] width 236 height 17
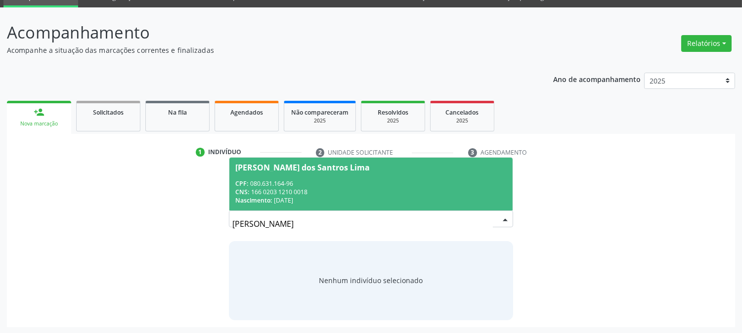
click at [329, 185] on div "CPF: 080.631.164-96" at bounding box center [370, 184] width 271 height 8
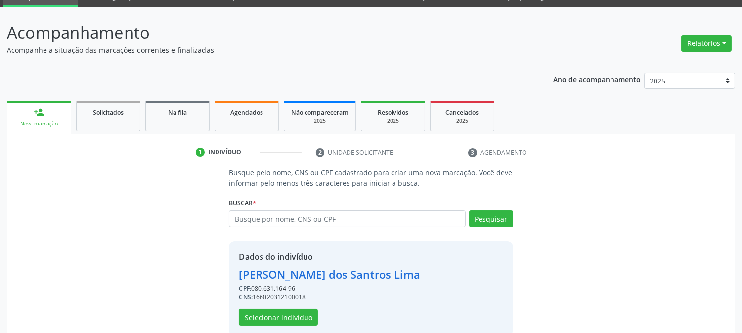
click at [273, 298] on div "CNS: 166020312100018" at bounding box center [330, 297] width 182 height 9
copy div "166020312100018"
click at [258, 219] on input "text" at bounding box center [347, 219] width 236 height 17
click at [491, 219] on button "Pesquisar" at bounding box center [491, 219] width 44 height 17
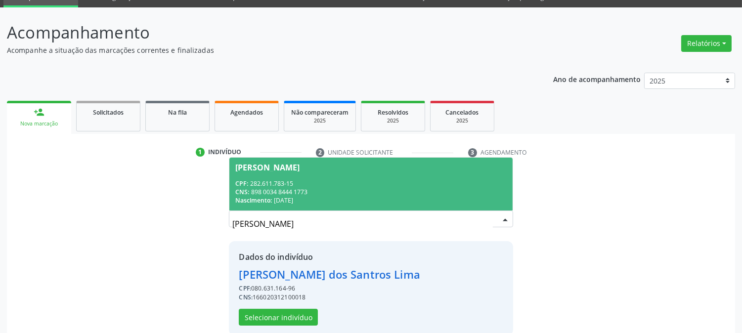
click at [354, 172] on span "[PERSON_NAME] CPF: 282.611.783-15 CNS: 898 0034 8444 1773 Nascimento: [DATE]" at bounding box center [371, 184] width 283 height 53
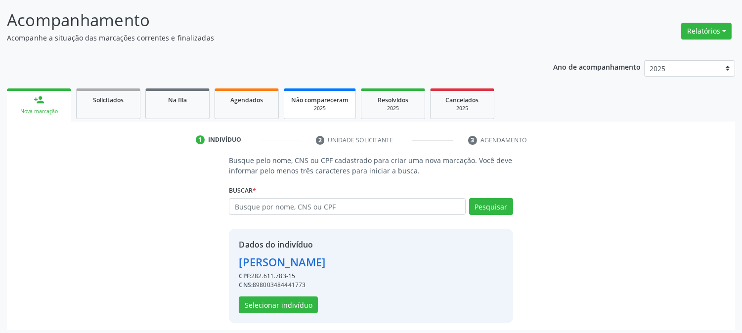
scroll to position [62, 0]
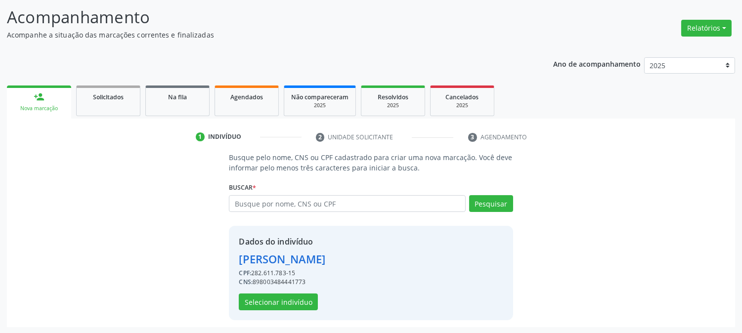
click at [265, 282] on div "CNS: 898003484441773" at bounding box center [282, 282] width 87 height 9
copy div "898003484441773"
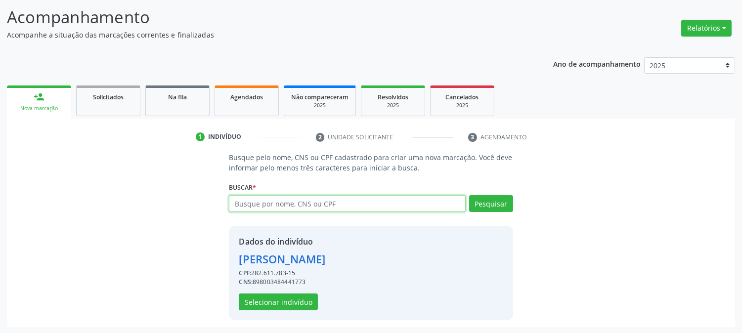
click at [246, 196] on input "text" at bounding box center [347, 203] width 236 height 17
click at [282, 205] on input "03844735406" at bounding box center [347, 203] width 236 height 17
drag, startPoint x: 282, startPoint y: 205, endPoint x: 239, endPoint y: 215, distance: 44.2
click at [282, 204] on input "03844735406" at bounding box center [347, 203] width 236 height 17
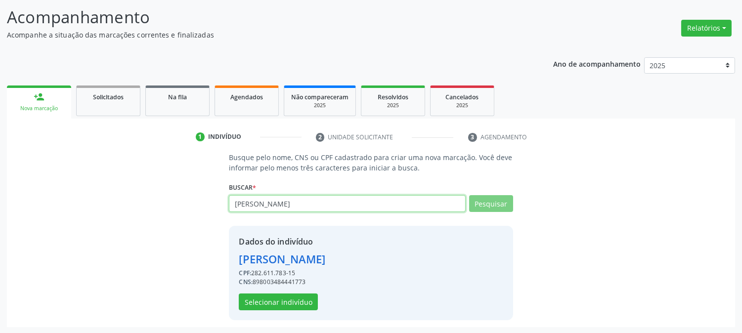
click at [286, 206] on input "[PERSON_NAME]" at bounding box center [347, 203] width 236 height 17
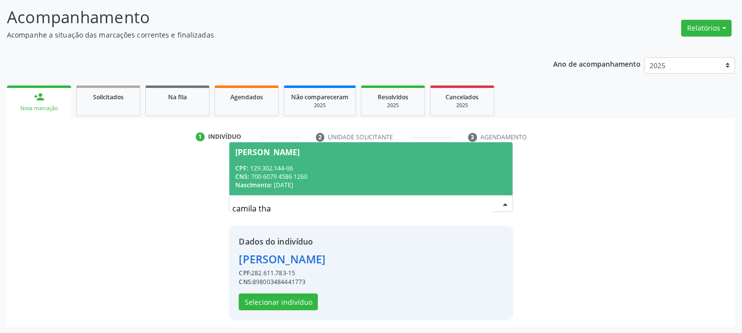
click at [329, 170] on div "CPF: 129.302.144-06" at bounding box center [370, 168] width 271 height 8
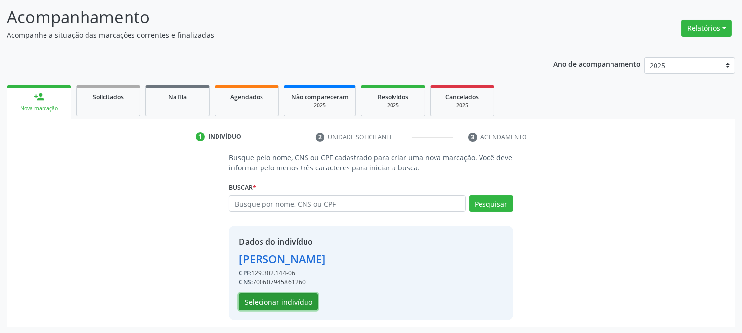
click at [277, 302] on button "Selecionar indivíduo" at bounding box center [278, 302] width 79 height 17
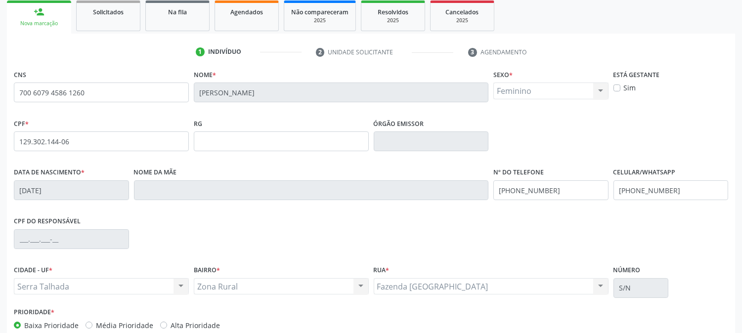
scroll to position [147, 0]
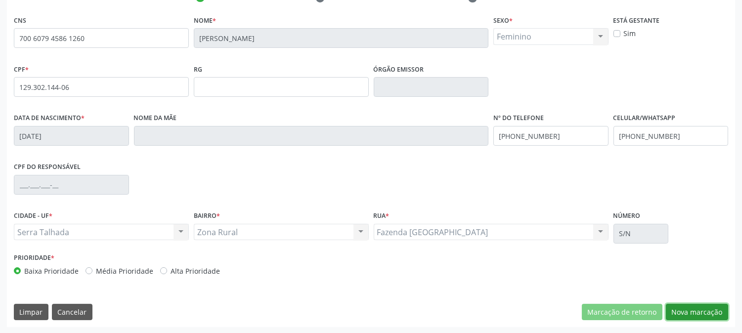
click at [703, 320] on button "Nova marcação" at bounding box center [697, 312] width 62 height 17
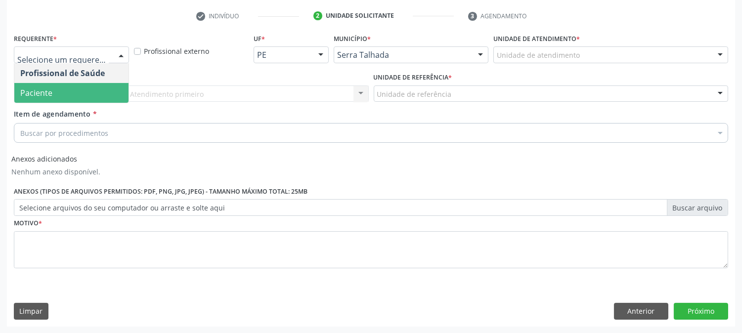
click at [54, 89] on span "Paciente" at bounding box center [71, 93] width 114 height 20
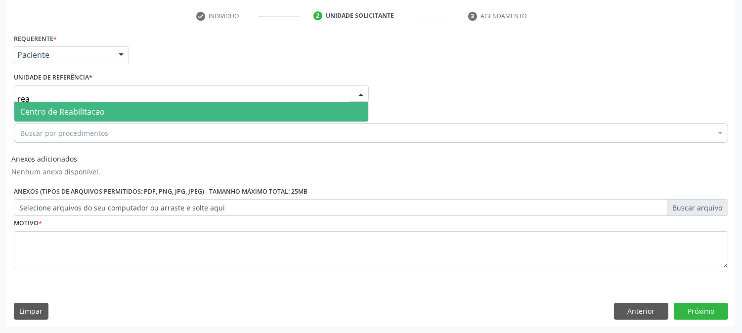
click at [63, 121] on span "Centro de Reabilitacao" at bounding box center [191, 112] width 354 height 20
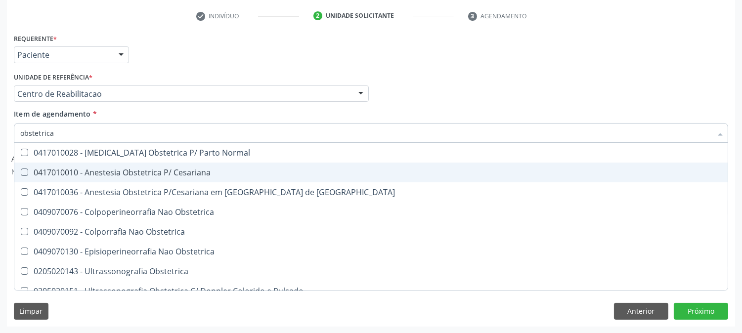
scroll to position [10, 0]
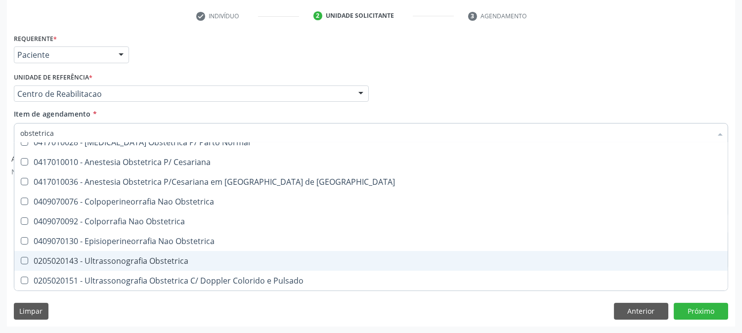
click at [170, 262] on div "0205020143 - Ultrassonografia Obstetrica" at bounding box center [371, 261] width 702 height 8
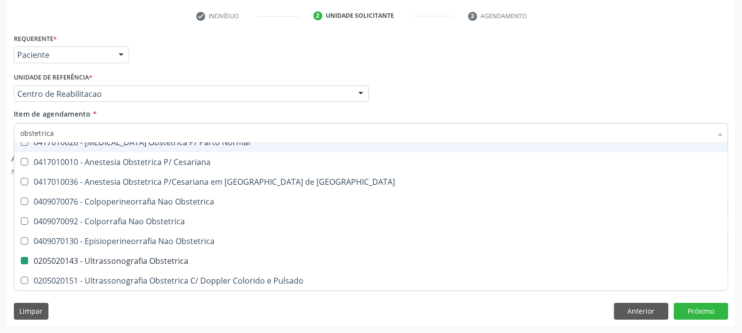
click at [206, 56] on div "Requerente * Paciente Profissional de Saúde Paciente Nenhum resultado encontrad…" at bounding box center [371, 50] width 720 height 39
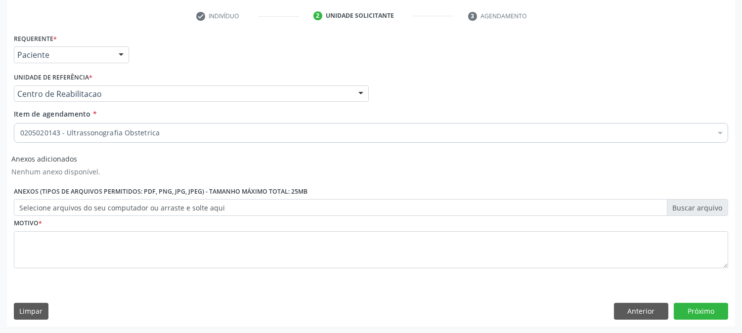
scroll to position [0, 0]
click at [37, 231] on label "Motivo *" at bounding box center [28, 223] width 28 height 15
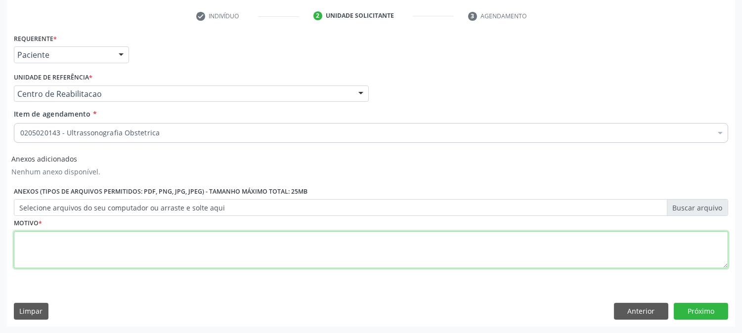
click at [33, 241] on textarea at bounding box center [371, 250] width 715 height 38
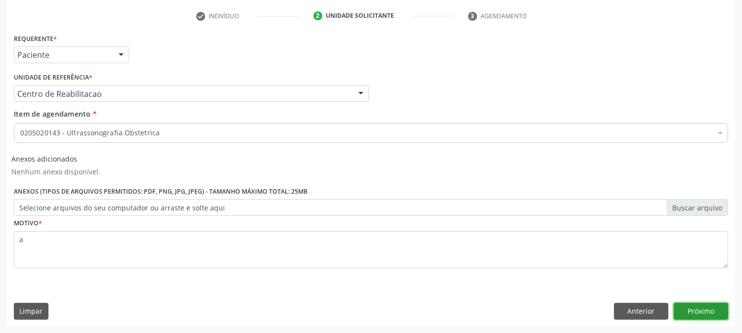
drag, startPoint x: 690, startPoint y: 306, endPoint x: 721, endPoint y: 330, distance: 39.9
click at [690, 307] on button "Próximo" at bounding box center [701, 311] width 54 height 17
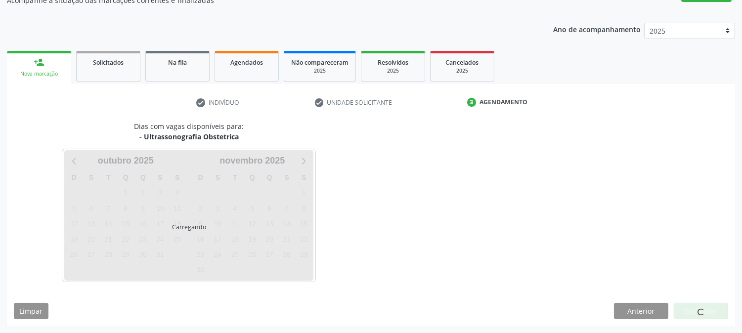
scroll to position [96, 0]
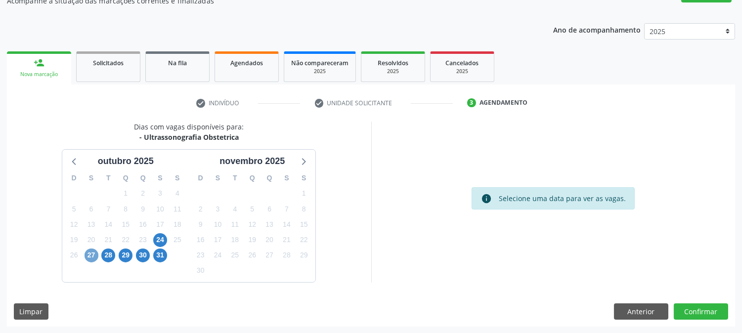
click at [87, 251] on span "27" at bounding box center [92, 256] width 14 height 14
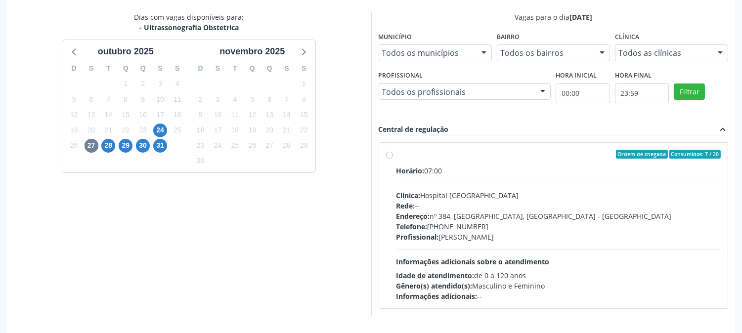
click at [486, 227] on div "Telefone: [PHONE_NUMBER]" at bounding box center [559, 227] width 325 height 10
click at [393, 159] on input "Ordem de chegada Consumidos: 7 / 20 Horário: 07:00 Clínica: Hospital [GEOGRAPHI…" at bounding box center [389, 154] width 7 height 9
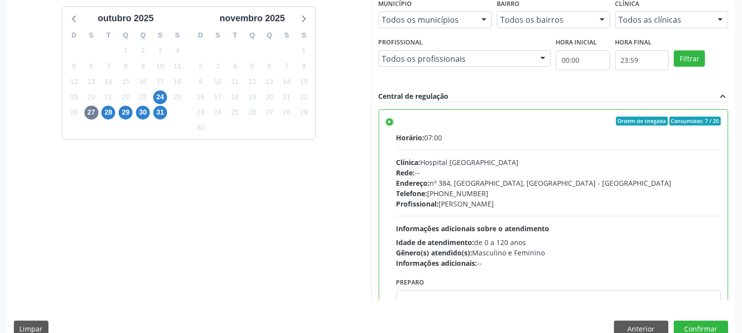
scroll to position [257, 0]
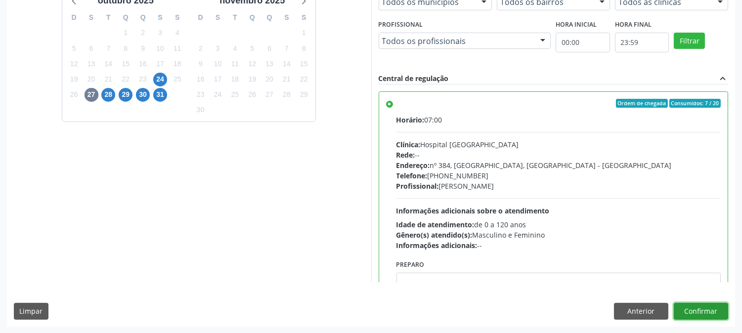
click at [709, 318] on button "Confirmar" at bounding box center [701, 311] width 54 height 17
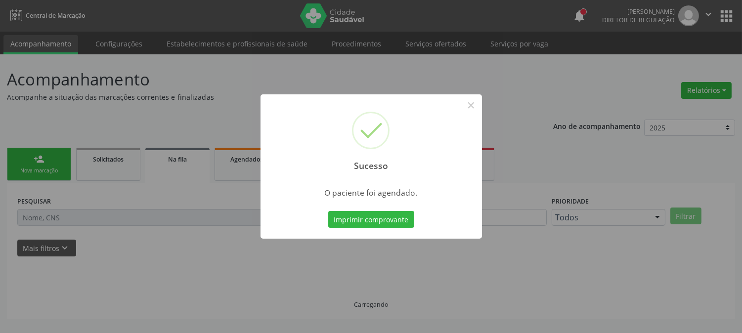
scroll to position [0, 0]
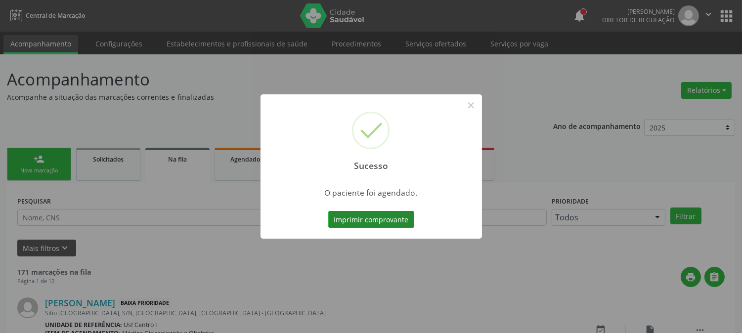
click at [392, 222] on button "Imprimir comprovante" at bounding box center [371, 219] width 86 height 17
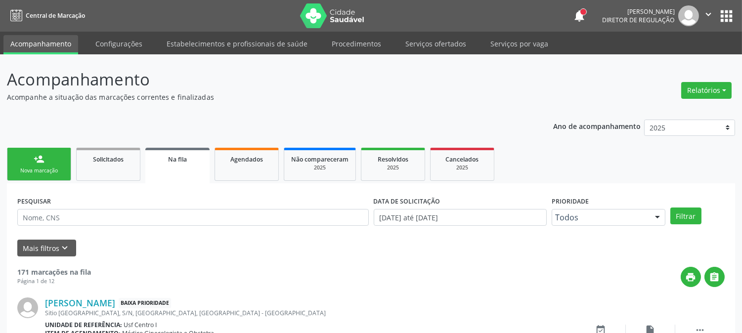
click at [40, 177] on link "person_add Nova marcação" at bounding box center [39, 164] width 64 height 33
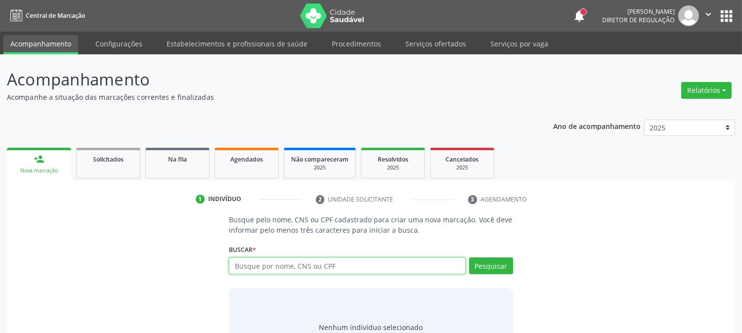
click at [252, 264] on input "text" at bounding box center [347, 266] width 236 height 17
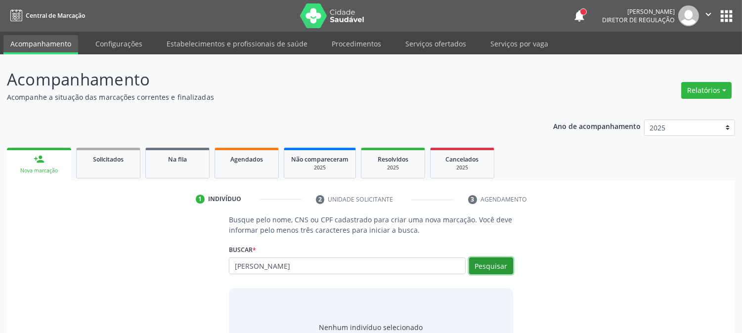
click at [487, 270] on button "Pesquisar" at bounding box center [491, 266] width 44 height 17
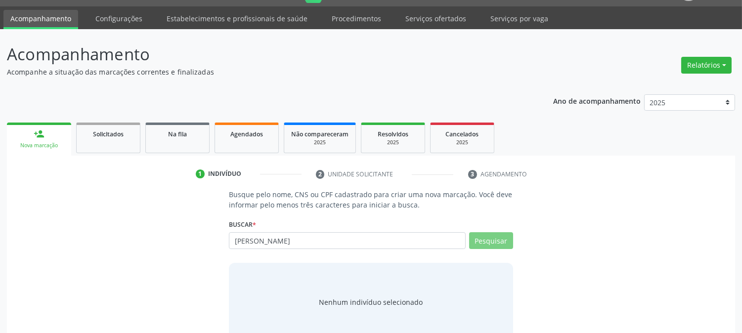
scroll to position [47, 0]
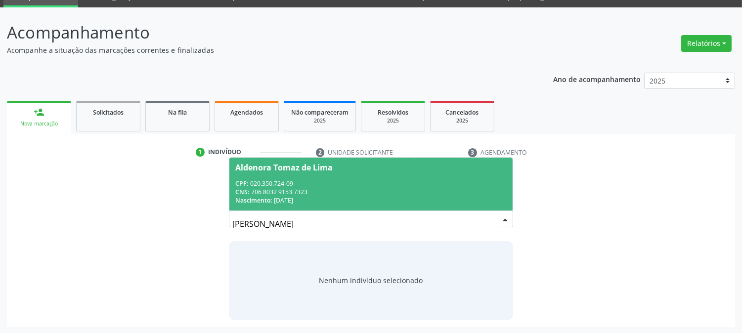
click at [367, 175] on span "Aldenora Tomaz de Lima CPF: 020.350.724-09 CNS: 706 8032 9153 7323 Nascimento: …" at bounding box center [371, 184] width 283 height 53
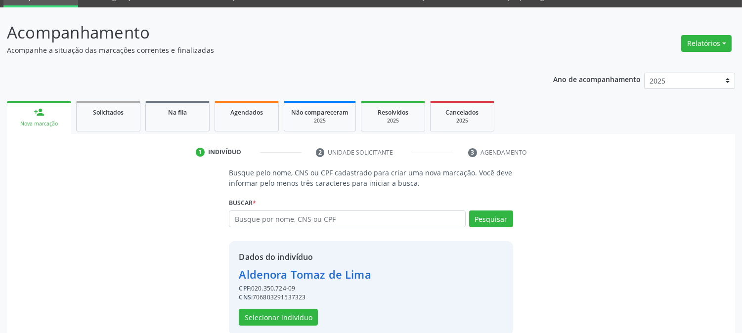
click at [271, 298] on div "CNS: 706803291537323" at bounding box center [305, 297] width 132 height 9
copy div "706803291537323"
